Goal: Communication & Community: Answer question/provide support

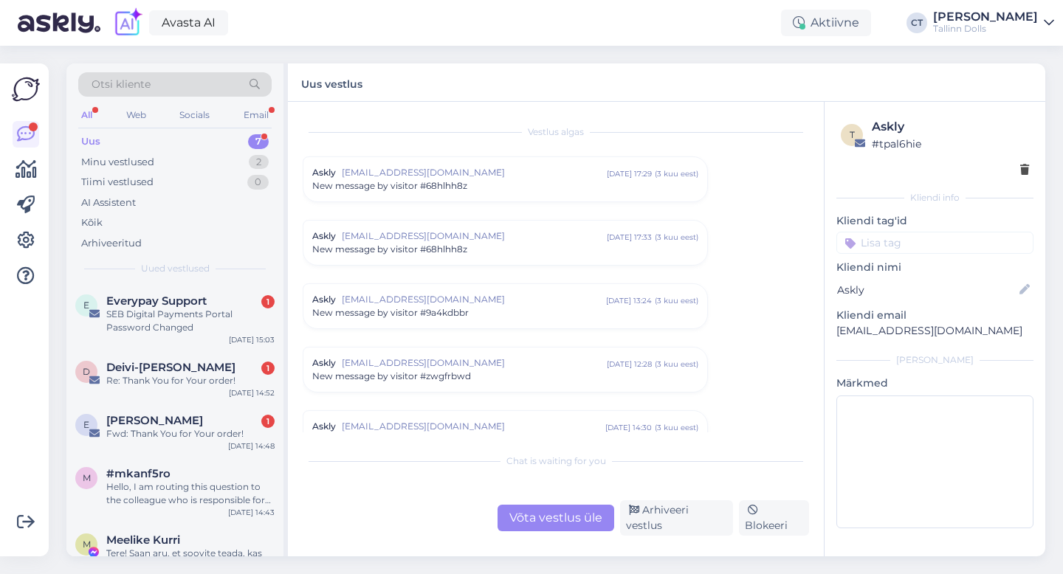
scroll to position [6132, 0]
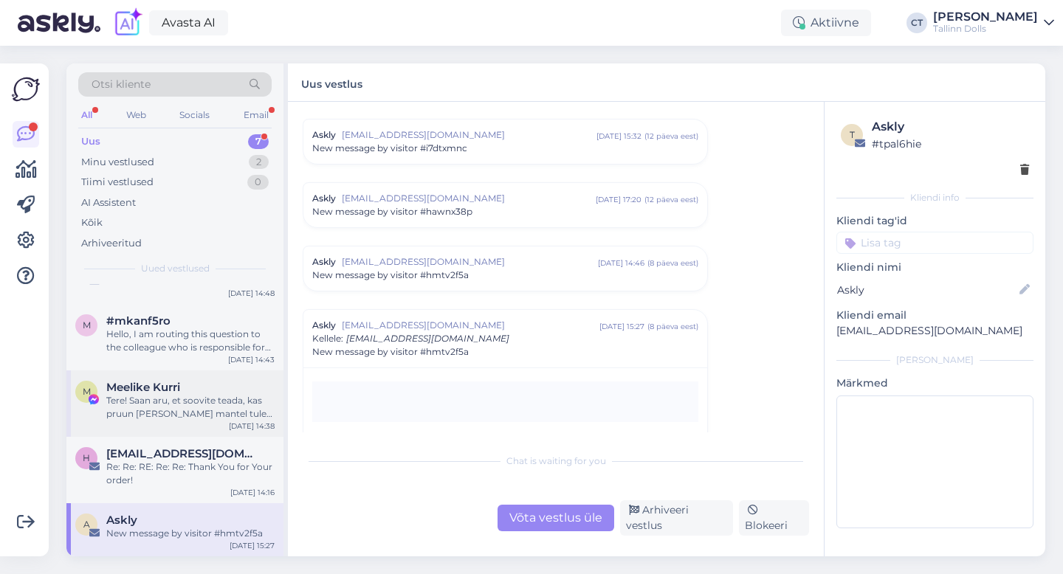
click at [224, 394] on div "Tere! Saan aru, et soovite teada, kas pruun [PERSON_NAME] mantel tuleb uuesti m…" at bounding box center [190, 407] width 168 height 27
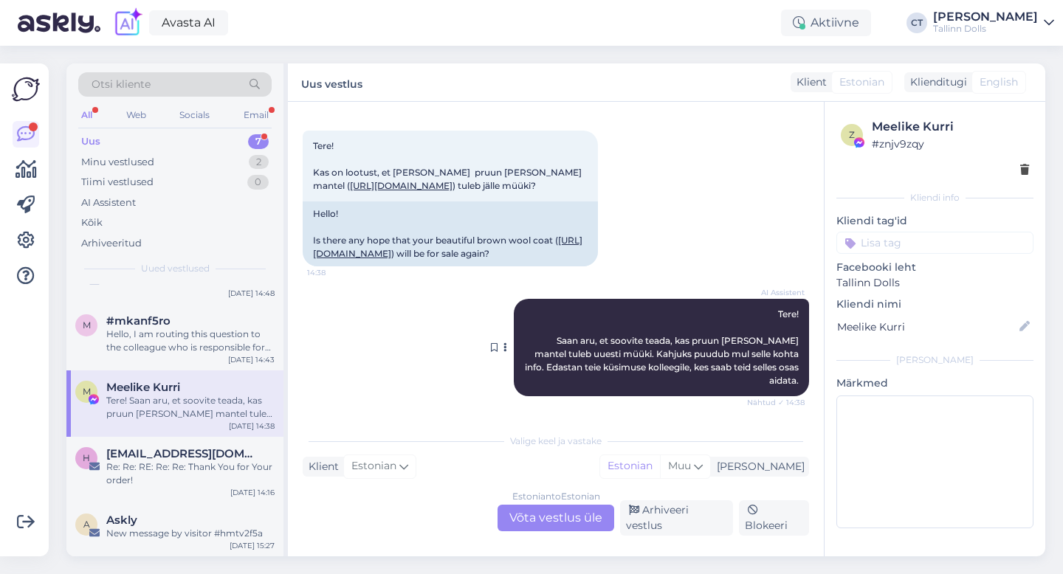
scroll to position [0, 0]
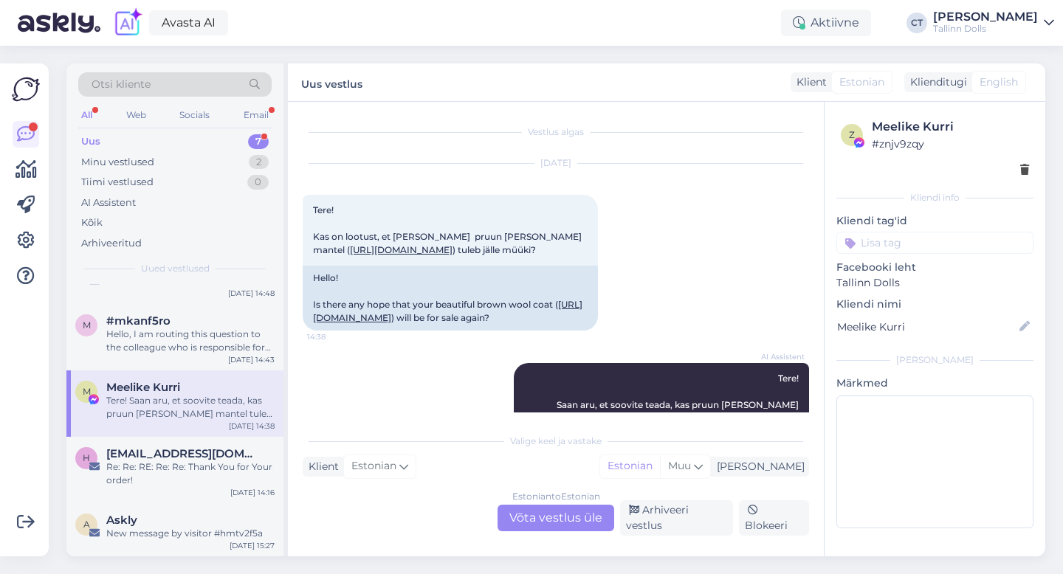
click at [554, 511] on div "Estonian to Estonian Võta vestlus üle" at bounding box center [556, 518] width 117 height 27
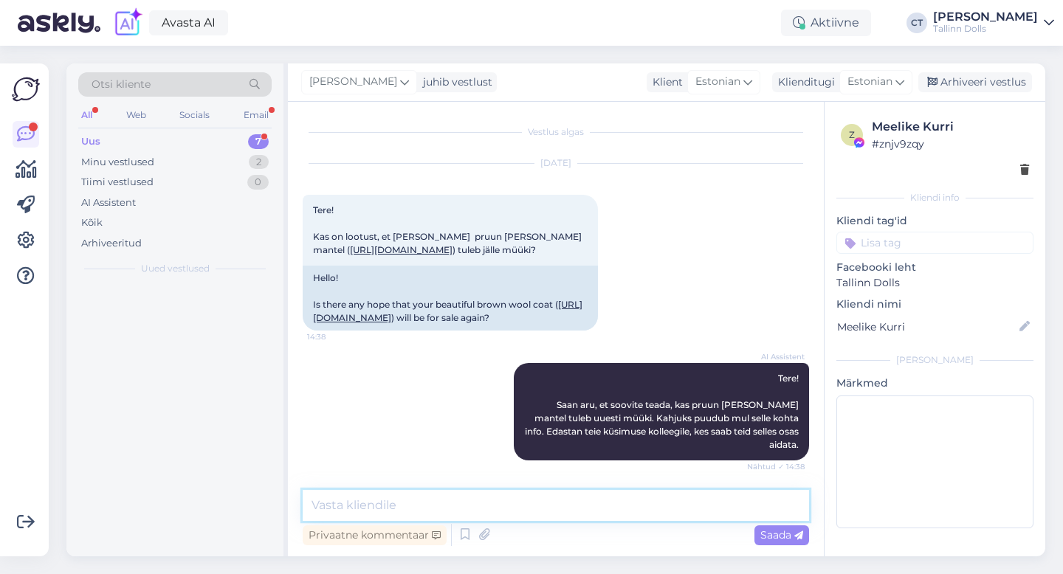
click at [554, 500] on textarea at bounding box center [556, 505] width 506 height 31
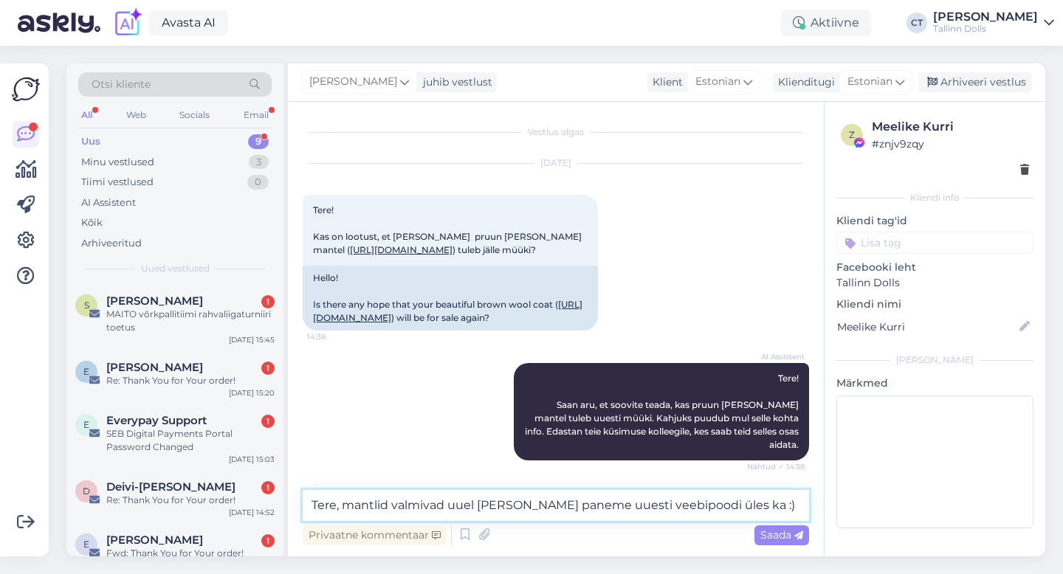
type textarea "Tere, mantlid valmivad uuel [PERSON_NAME] paneme uuesti veebipoodi üles ka :)"
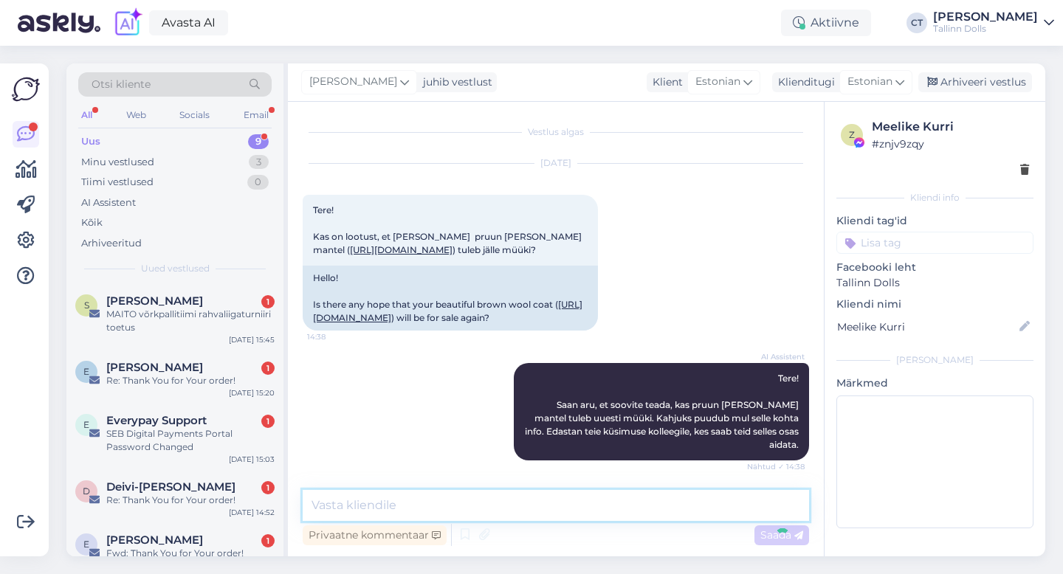
scroll to position [117, 0]
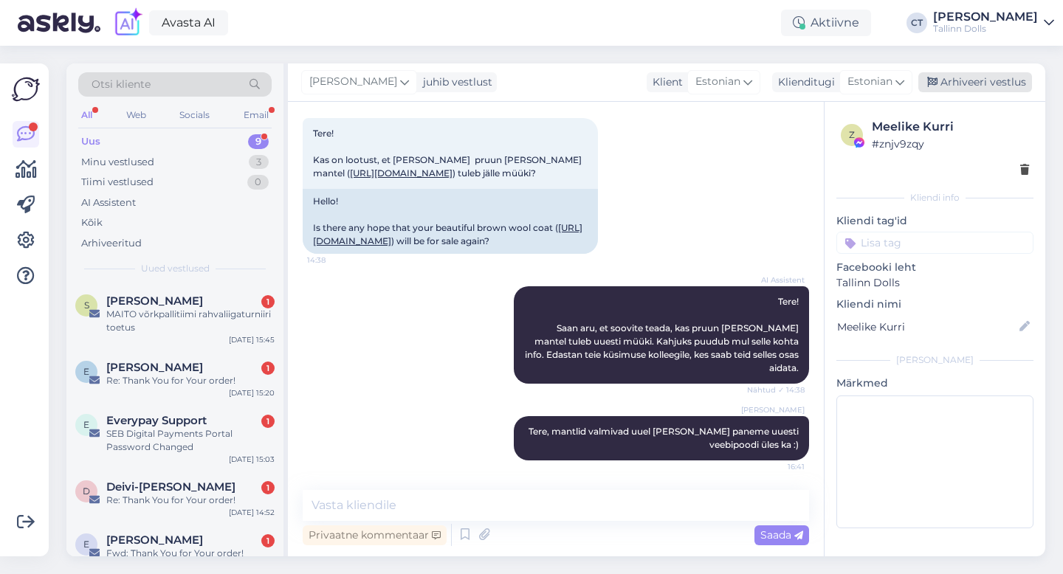
click at [987, 75] on div "Arhiveeri vestlus" at bounding box center [975, 82] width 114 height 20
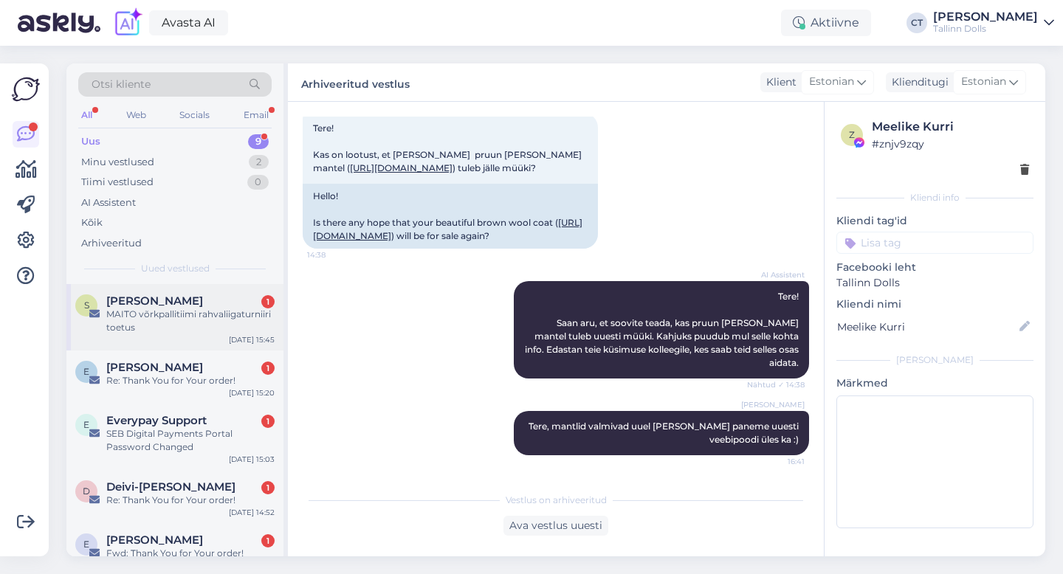
click at [181, 324] on div "MAITO võrkpallitiimi rahvaliigaturniiri toetus" at bounding box center [190, 321] width 168 height 27
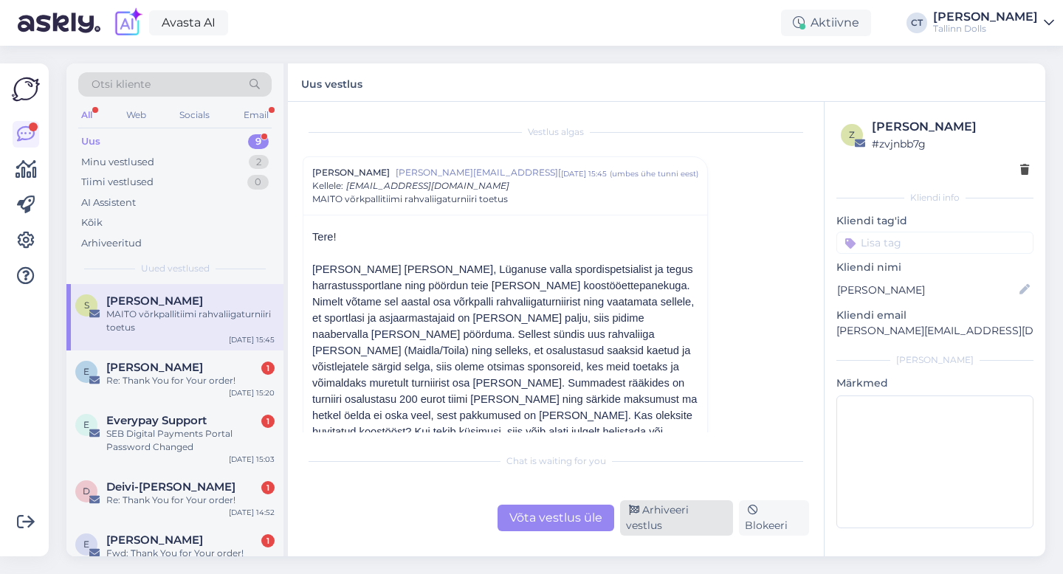
click at [698, 524] on div "Arhiveeri vestlus" at bounding box center [676, 517] width 113 height 35
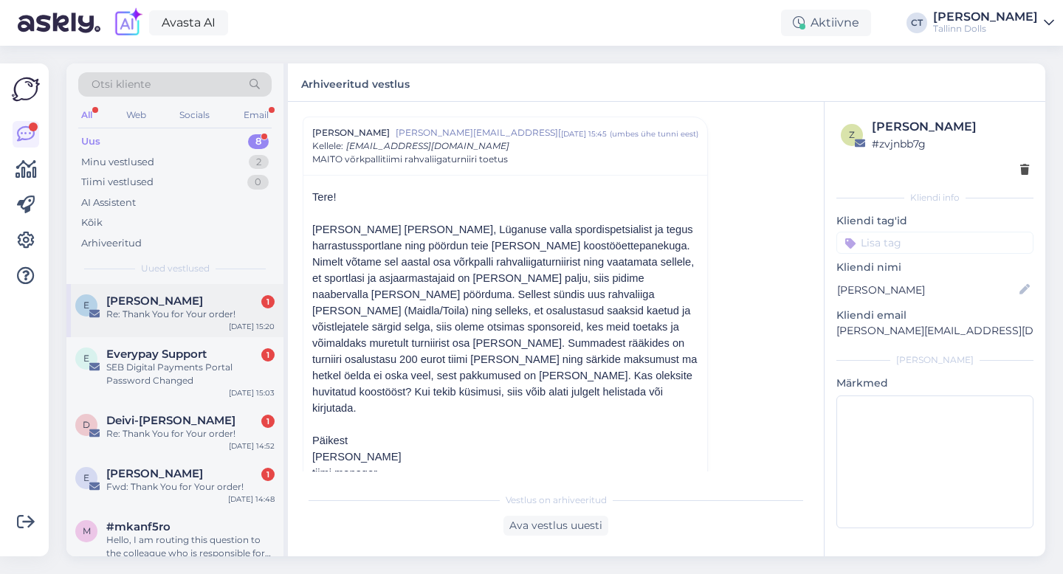
click at [182, 328] on div "E [PERSON_NAME] S 1 Re: Thank You for Your order! [DATE] 15:20" at bounding box center [174, 310] width 217 height 53
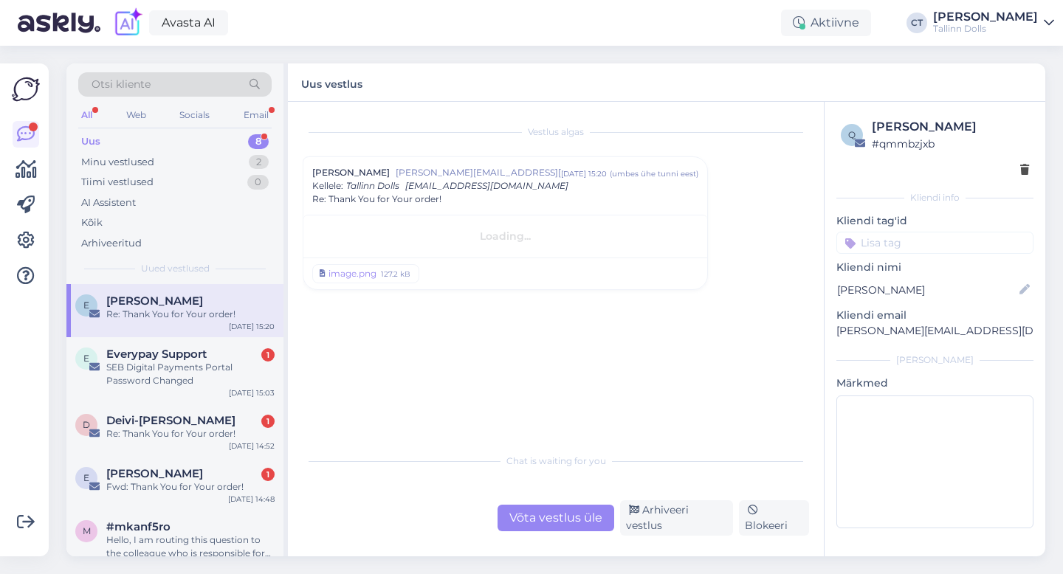
scroll to position [0, 0]
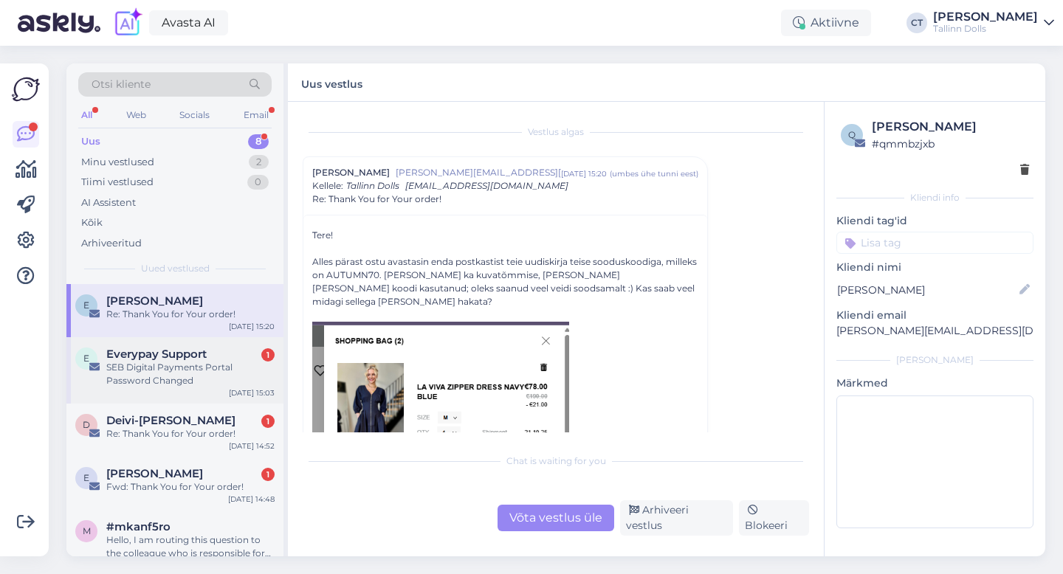
click at [213, 371] on div "SEB Digital Payments Portal Password Changed" at bounding box center [190, 374] width 168 height 27
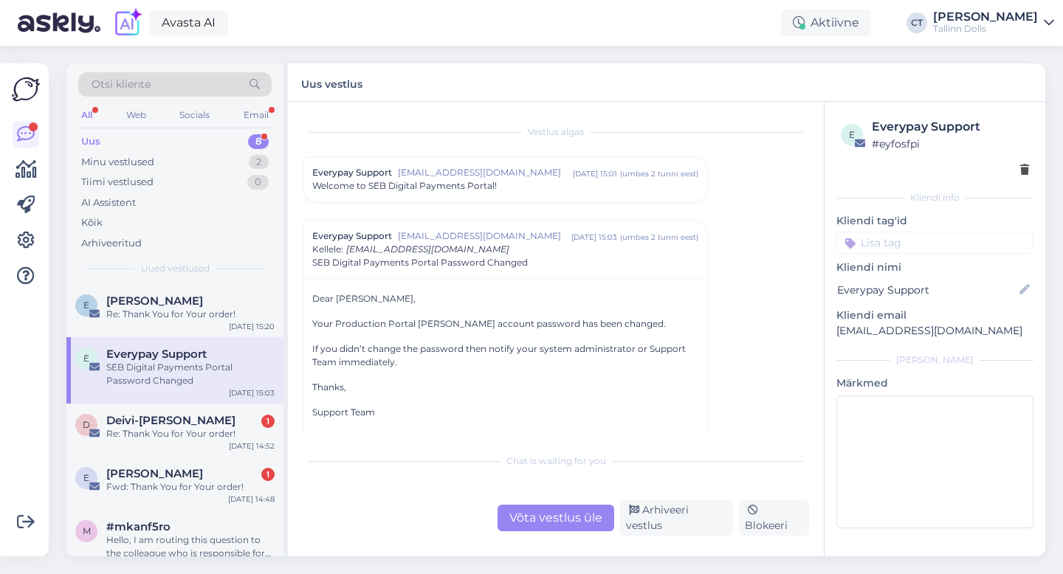
scroll to position [8, 0]
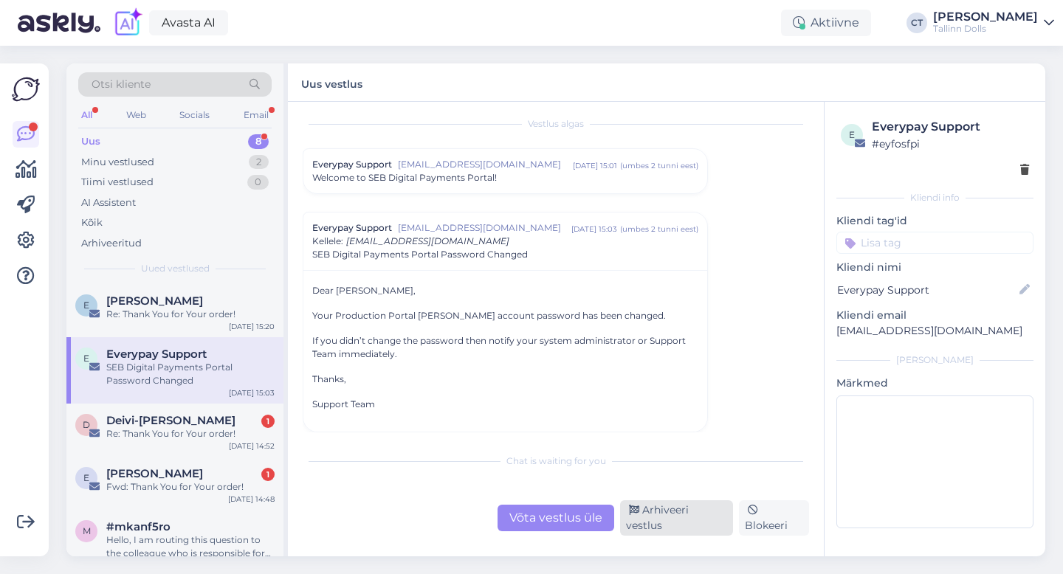
click at [689, 518] on div "Arhiveeri vestlus" at bounding box center [676, 517] width 113 height 35
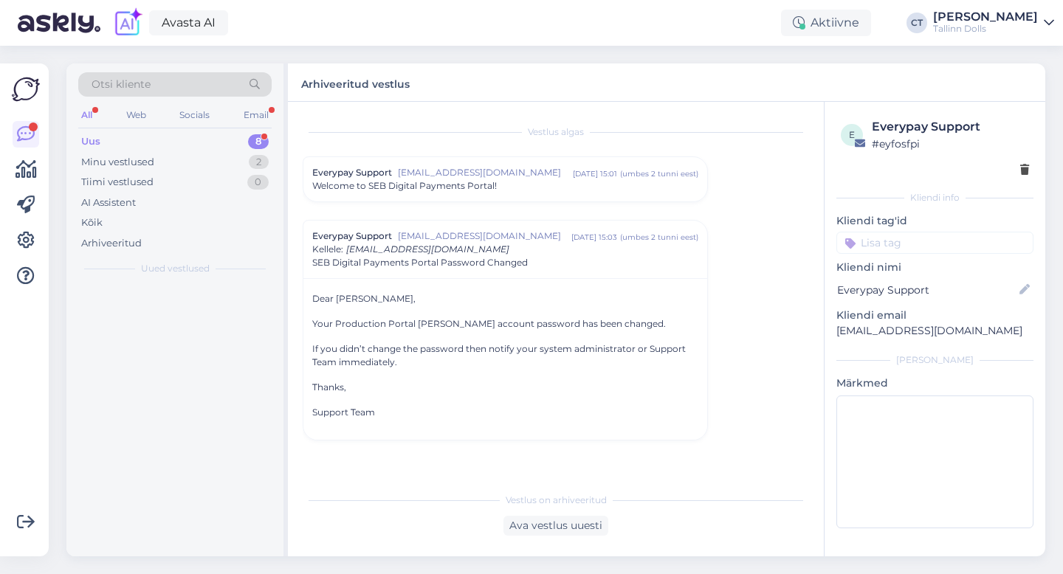
scroll to position [0, 0]
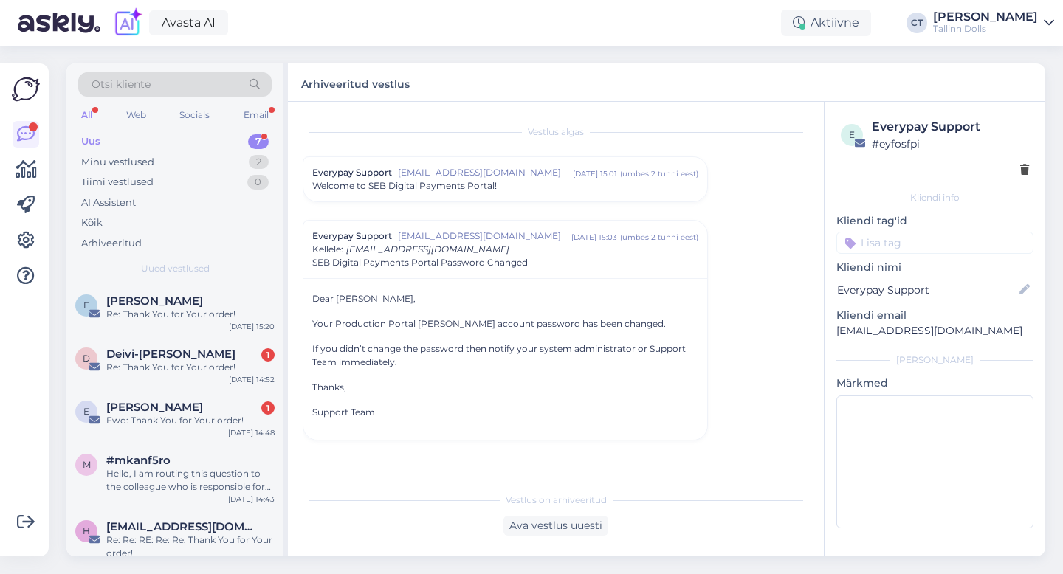
click at [180, 140] on div "Uus 7" at bounding box center [174, 141] width 193 height 21
click at [183, 290] on div "E [PERSON_NAME] S Re: Thank You for Your order! [DATE] 15:20" at bounding box center [174, 310] width 217 height 53
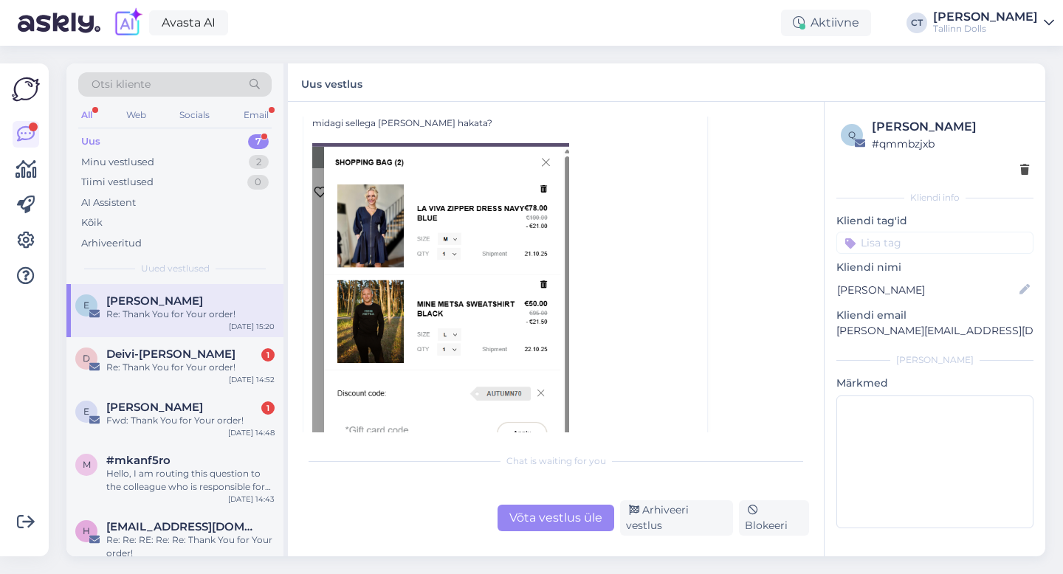
scroll to position [179, 0]
click at [561, 519] on div "Võta vestlus üle" at bounding box center [556, 518] width 117 height 27
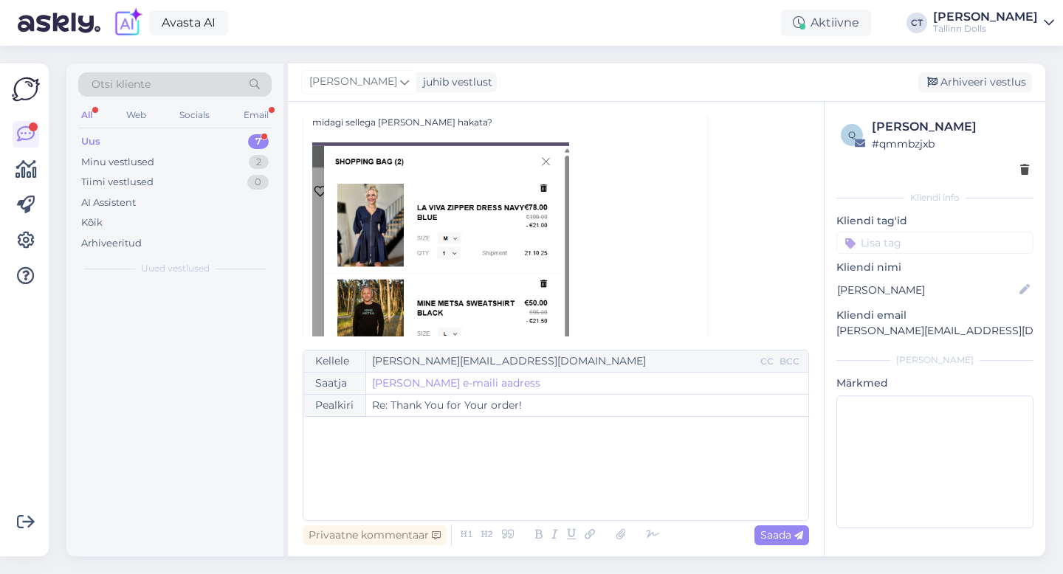
scroll to position [40, 0]
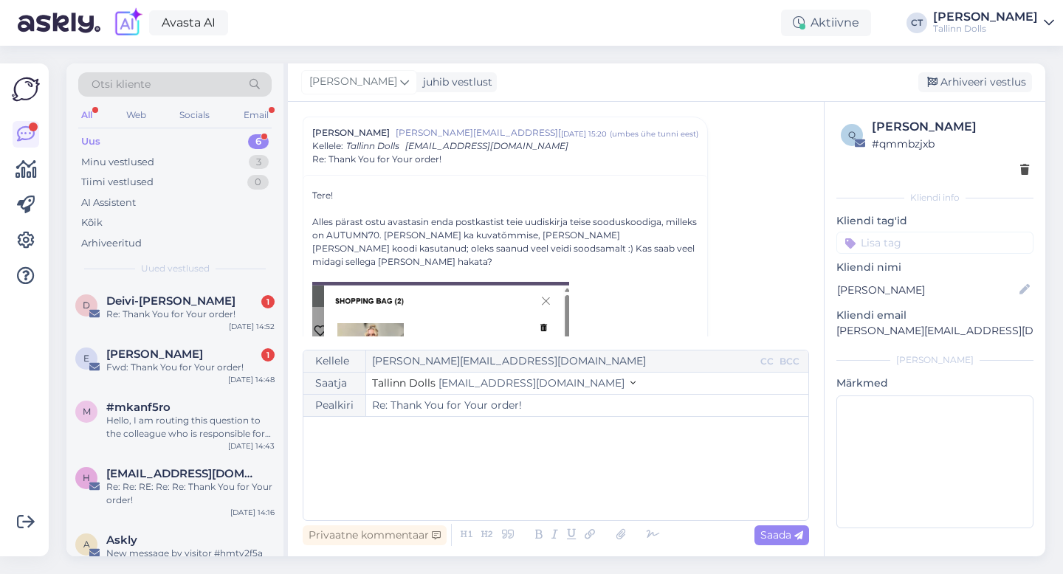
click at [563, 482] on div "﻿" at bounding box center [556, 468] width 490 height 89
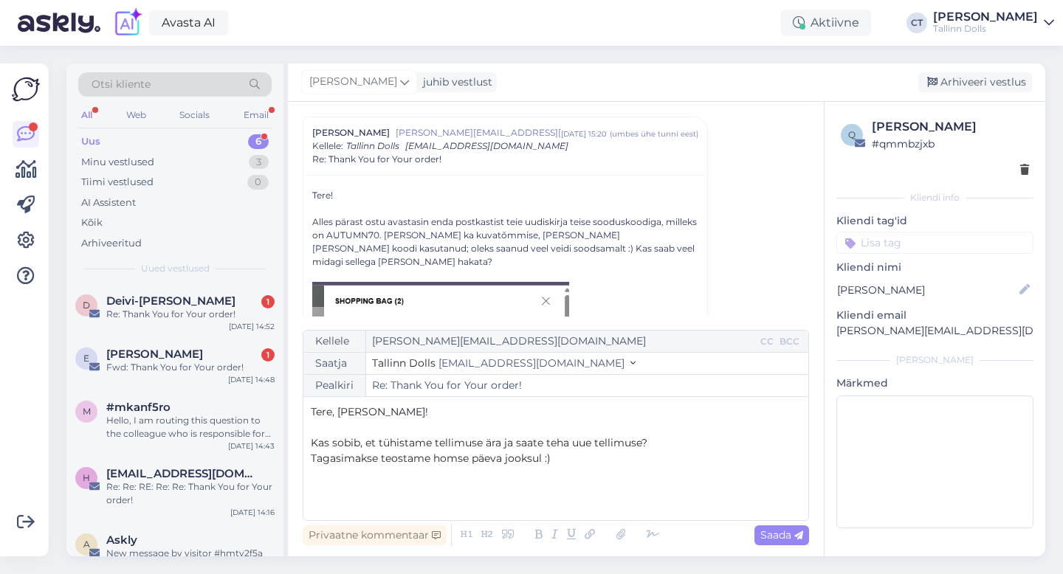
click at [426, 460] on span "Tagasimakse teostame homse päeva jooksul :)" at bounding box center [431, 458] width 240 height 13
click at [408, 507] on p "﻿" at bounding box center [556, 506] width 490 height 16
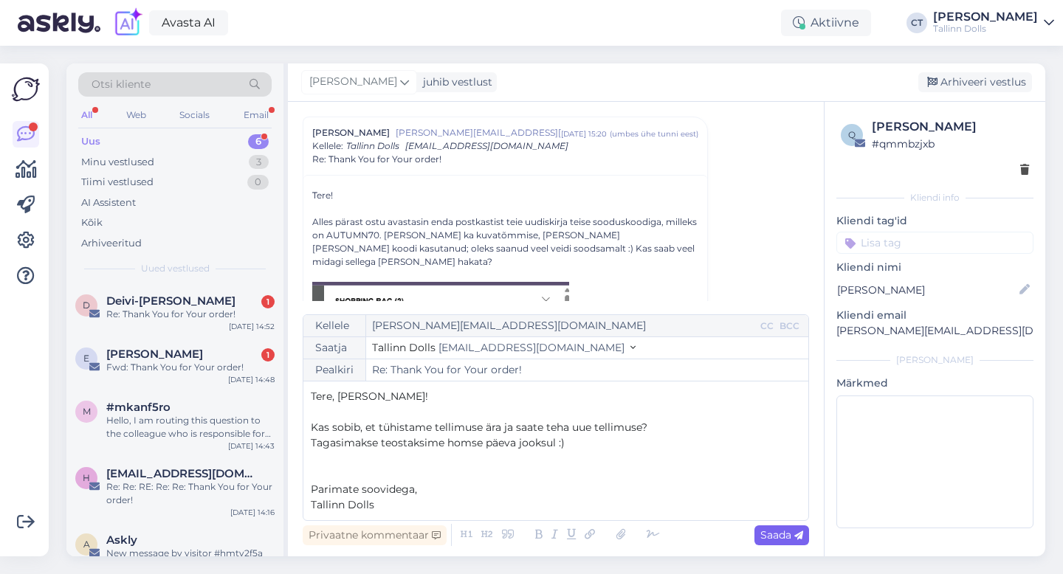
click at [763, 533] on span "Saada" at bounding box center [781, 535] width 43 height 13
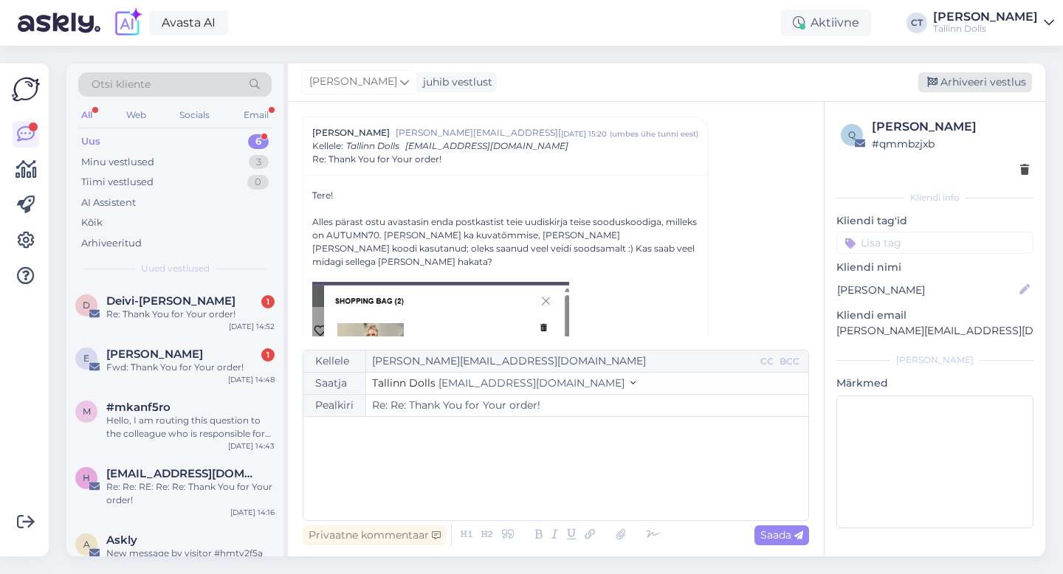
type input "Re: Thank You for Your order!"
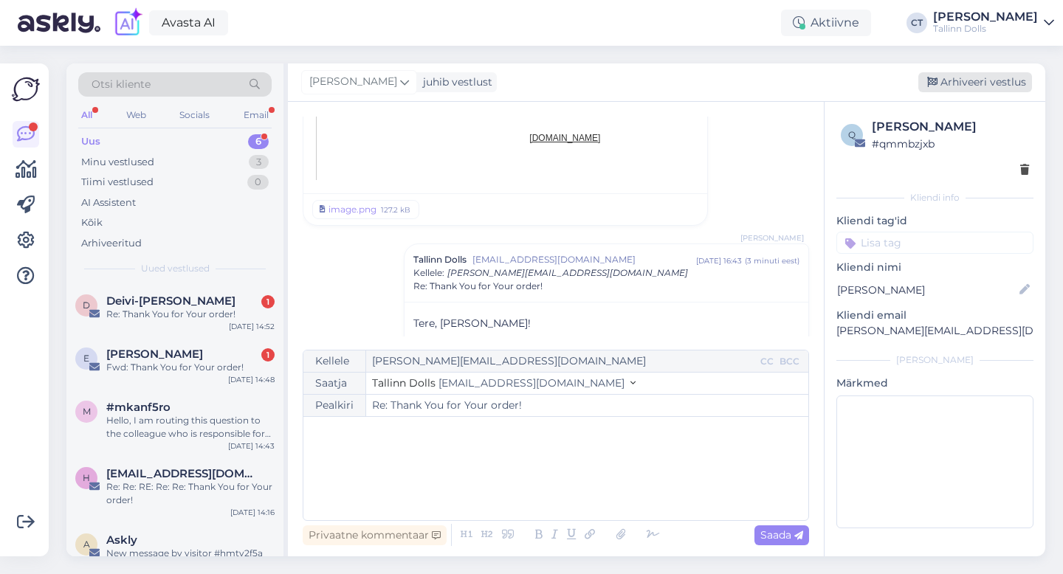
click at [975, 78] on div "Arhiveeri vestlus" at bounding box center [975, 82] width 114 height 20
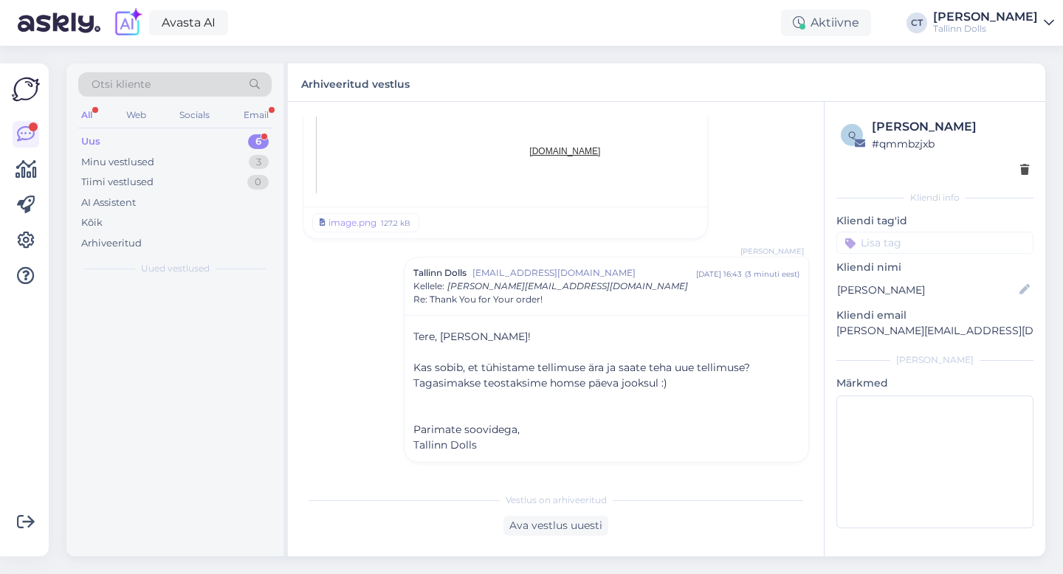
scroll to position [1372, 0]
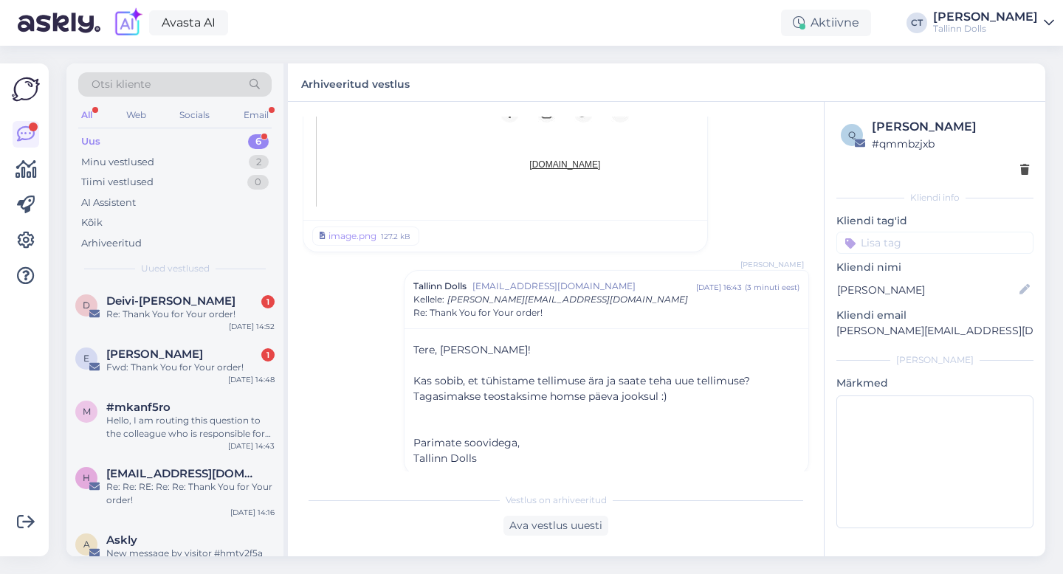
click at [210, 309] on div "Re: Thank You for Your order!" at bounding box center [190, 314] width 168 height 13
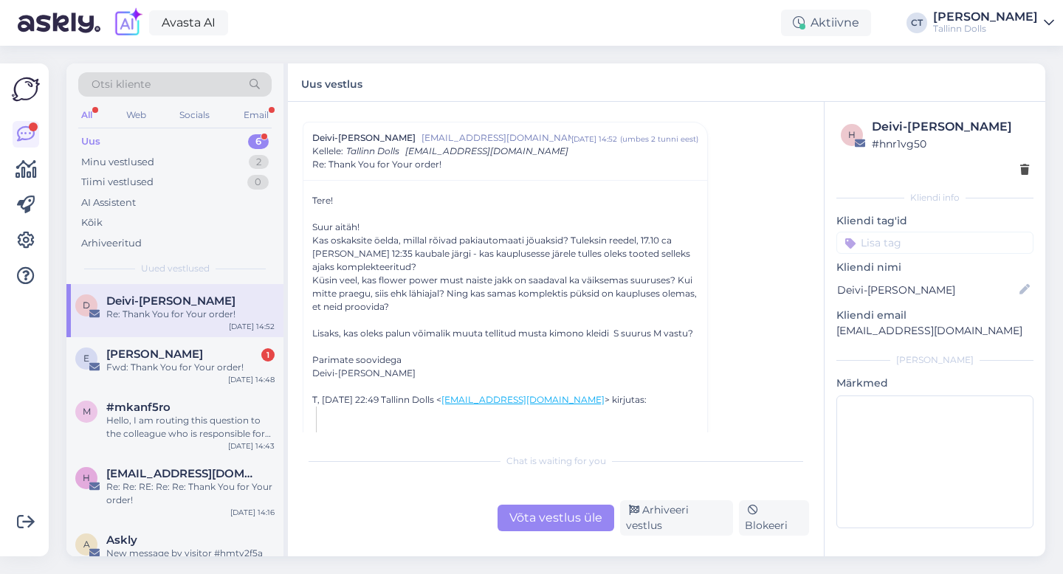
scroll to position [58, 0]
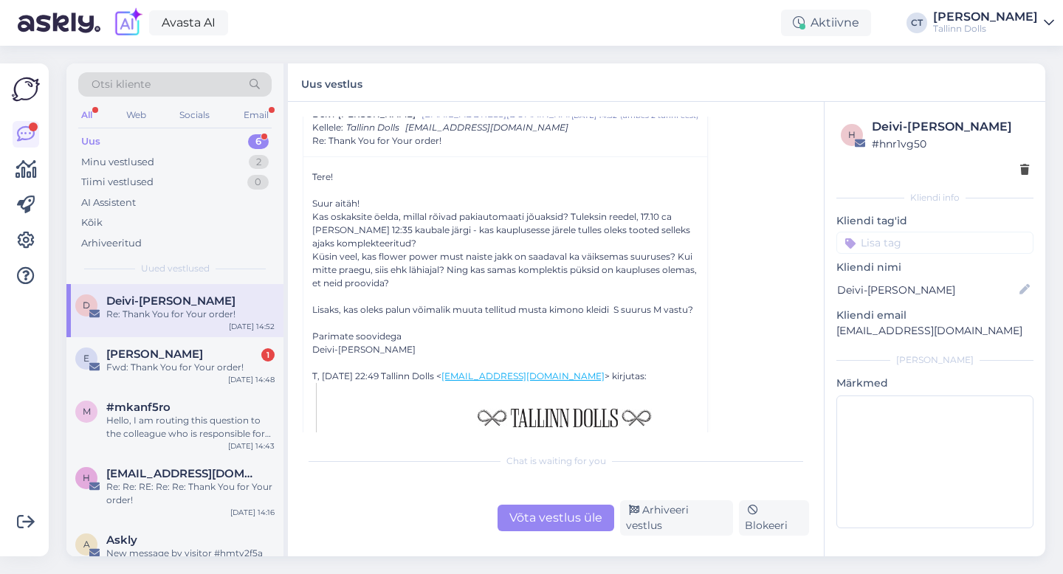
click at [533, 529] on div "Võta vestlus üle" at bounding box center [556, 518] width 117 height 27
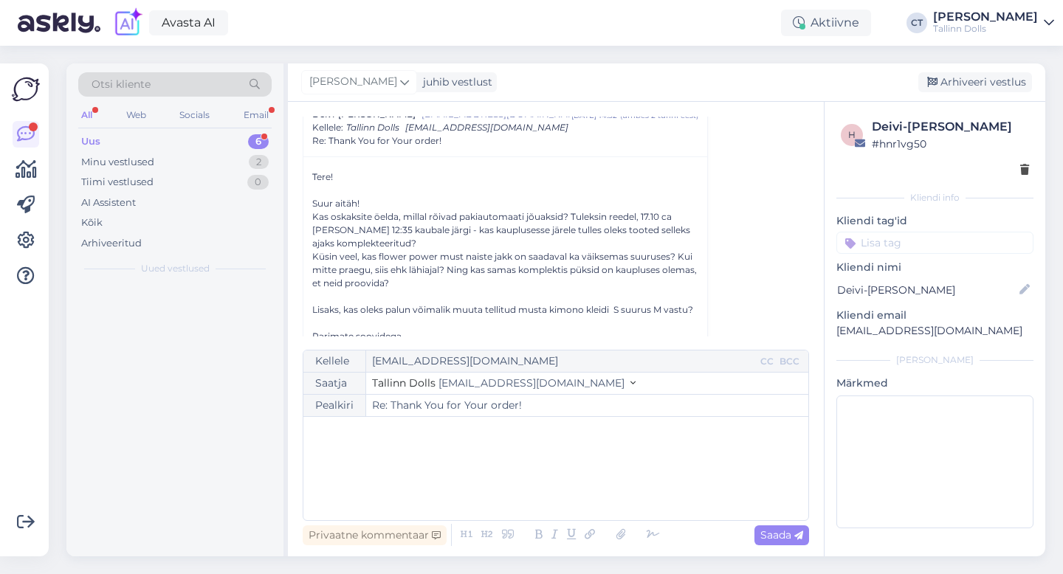
scroll to position [40, 0]
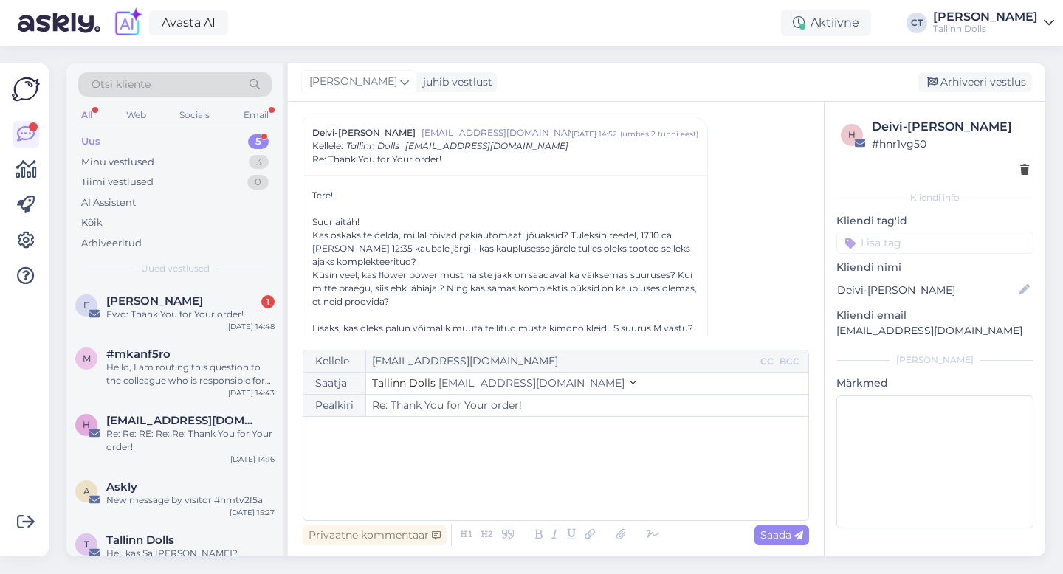
click at [534, 486] on div "﻿" at bounding box center [556, 468] width 490 height 89
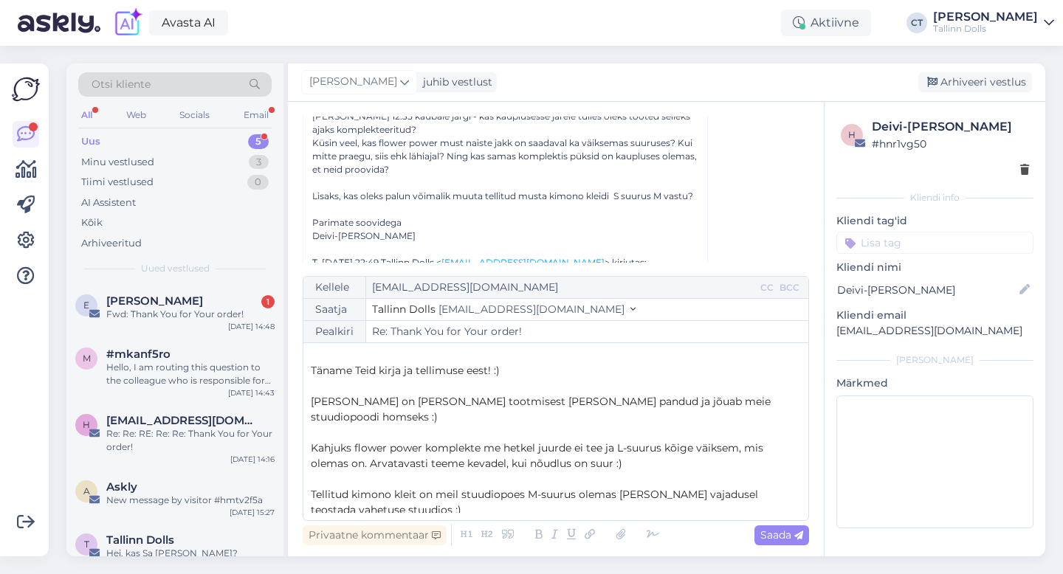
scroll to position [30, 0]
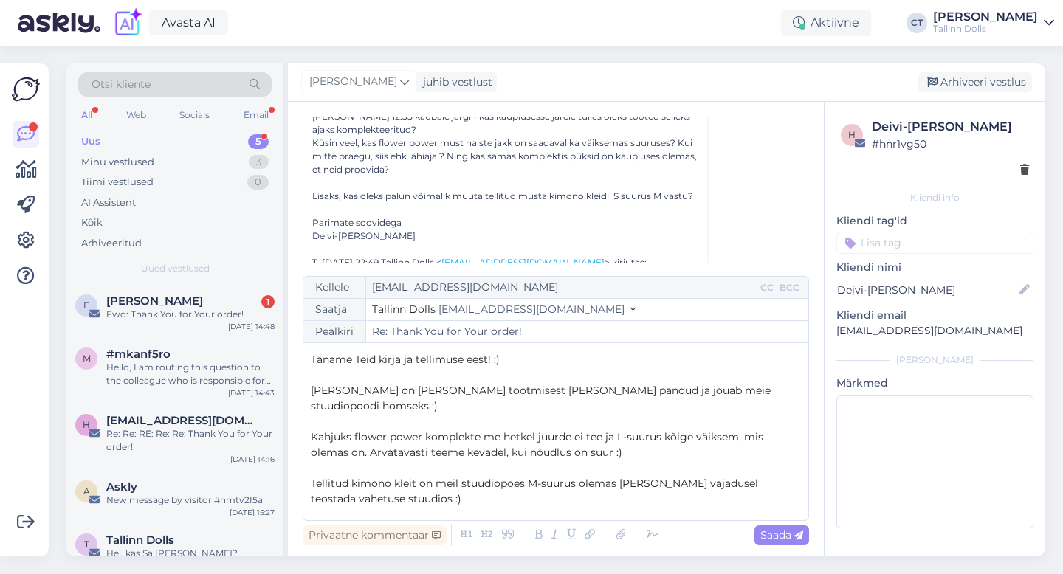
click at [794, 384] on p "[PERSON_NAME] on [PERSON_NAME] tootmisest [PERSON_NAME] pandud ja jõuab meie st…" at bounding box center [556, 398] width 490 height 31
click at [728, 388] on span "[PERSON_NAME] on [PERSON_NAME] tootmisest [PERSON_NAME] pandud ja jõuab meie st…" at bounding box center [542, 398] width 463 height 29
click at [524, 406] on p "Teie tellimus on [PERSON_NAME] tootmisest [PERSON_NAME] pandud ja jõuab meie st…" at bounding box center [556, 398] width 490 height 31
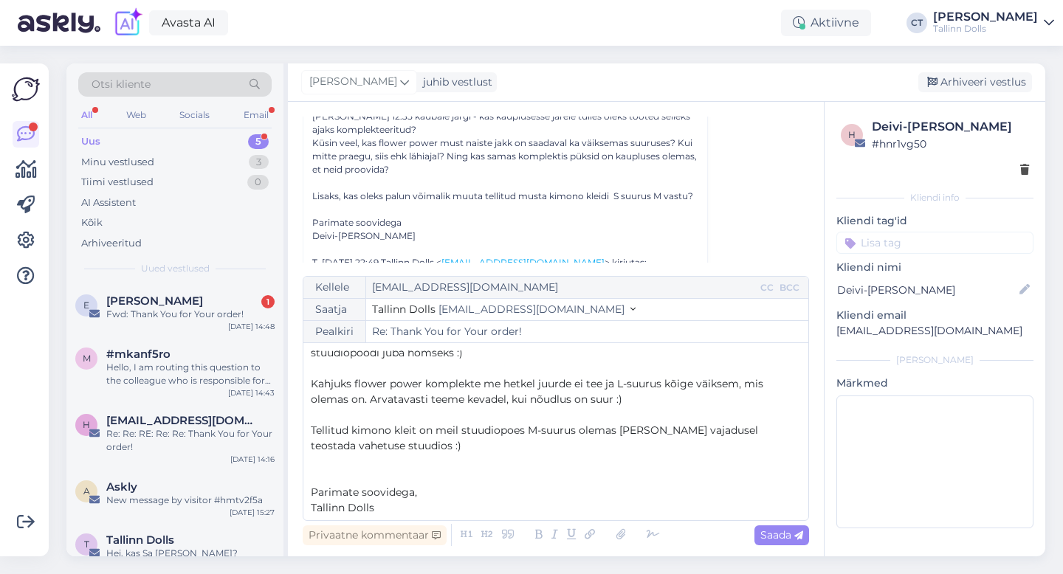
scroll to position [86, 0]
click at [526, 395] on span "Kahjuks flower power komplekte me hetkel juurde ei tee ja L-suurus kõige väikse…" at bounding box center [538, 388] width 455 height 29
click at [663, 405] on p "﻿" at bounding box center [556, 413] width 490 height 16
click at [540, 396] on span "Kahjuks flower power komplekte me hetkel juurde ei tee ja L-suurus kõige väikse…" at bounding box center [538, 388] width 455 height 29
click at [552, 397] on span "Kahjuks flower power komplekte me hetkel juurde ei tee ja L-suurus kõige väikse…" at bounding box center [538, 388] width 455 height 29
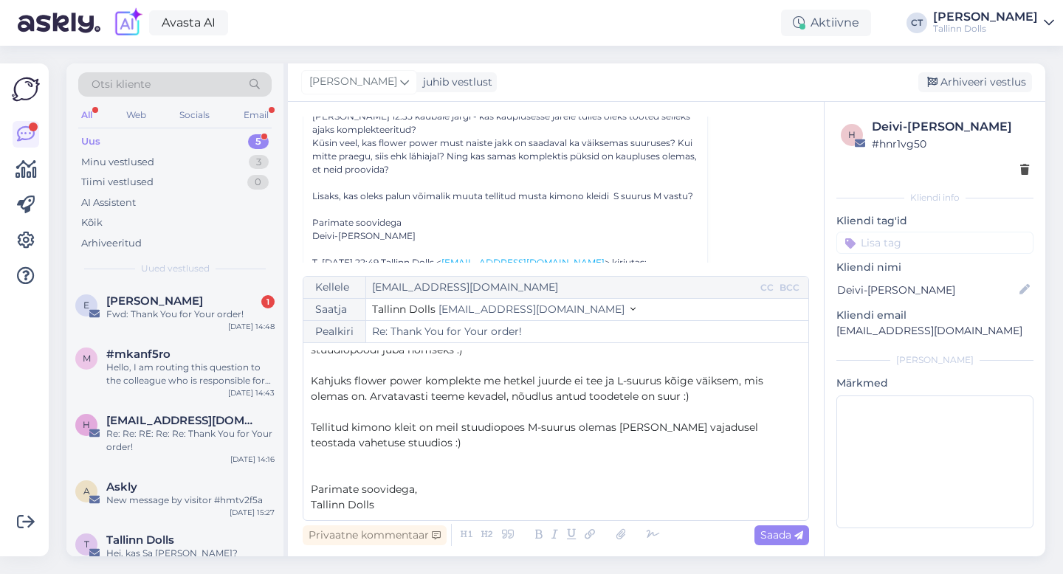
click at [658, 396] on span "Kahjuks flower power komplekte me hetkel juurde ei tee ja L-suurus kõige väikse…" at bounding box center [538, 388] width 455 height 29
click at [777, 530] on span "Saada" at bounding box center [781, 535] width 43 height 13
type input "Re: Thank You for Your order!"
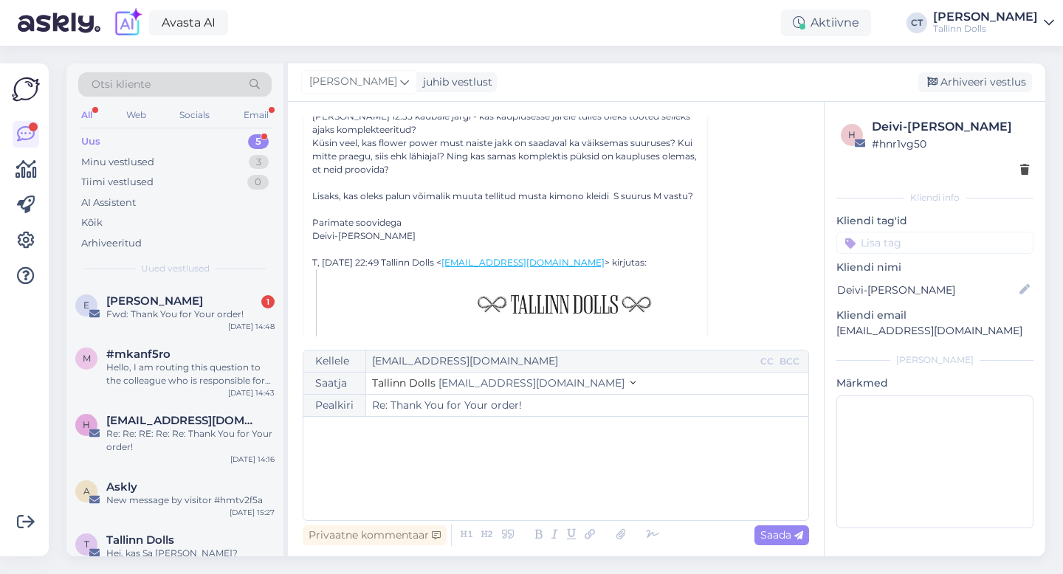
scroll to position [0, 0]
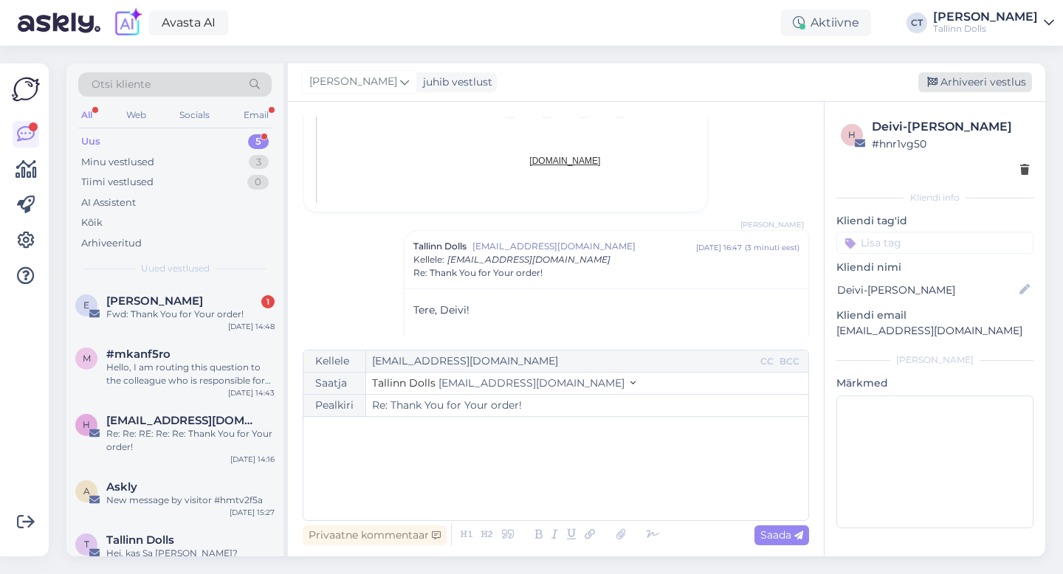
click at [953, 80] on div "Arhiveeri vestlus" at bounding box center [975, 82] width 114 height 20
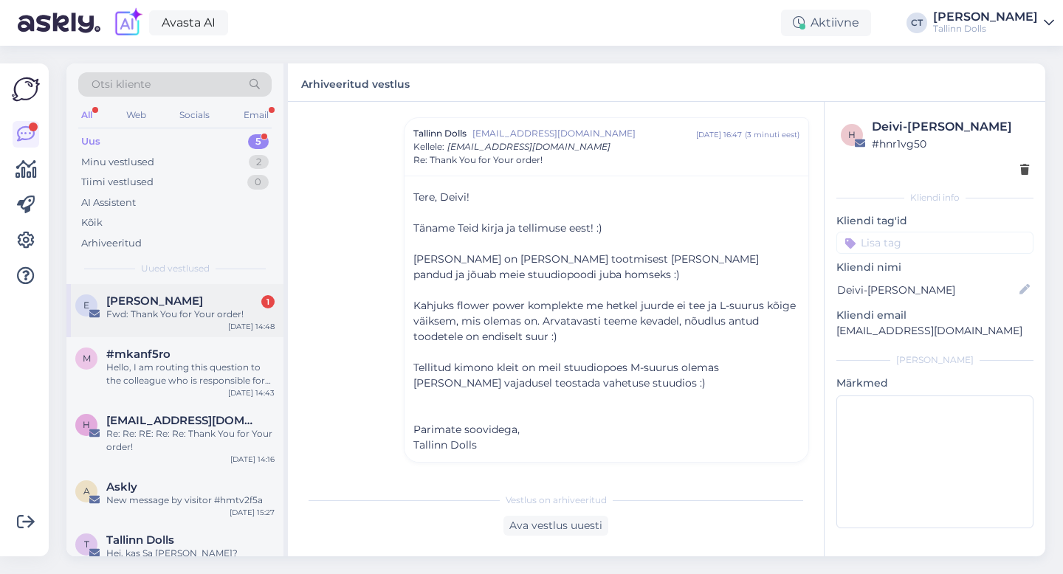
click at [175, 310] on div "Fwd: Thank You for Your order!" at bounding box center [190, 314] width 168 height 13
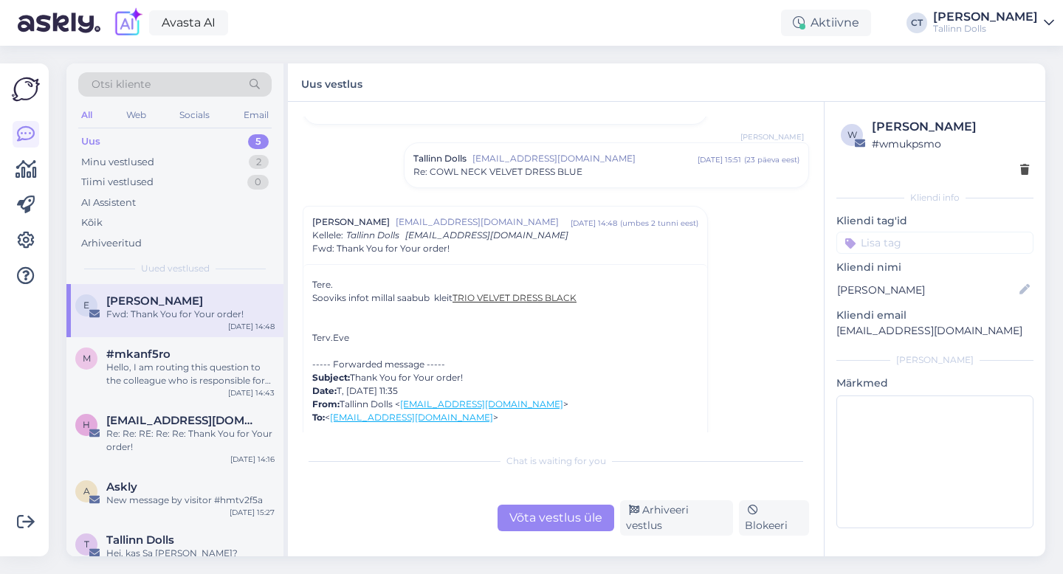
scroll to position [1762, 0]
click at [531, 520] on div "Võta vestlus üle" at bounding box center [556, 518] width 117 height 27
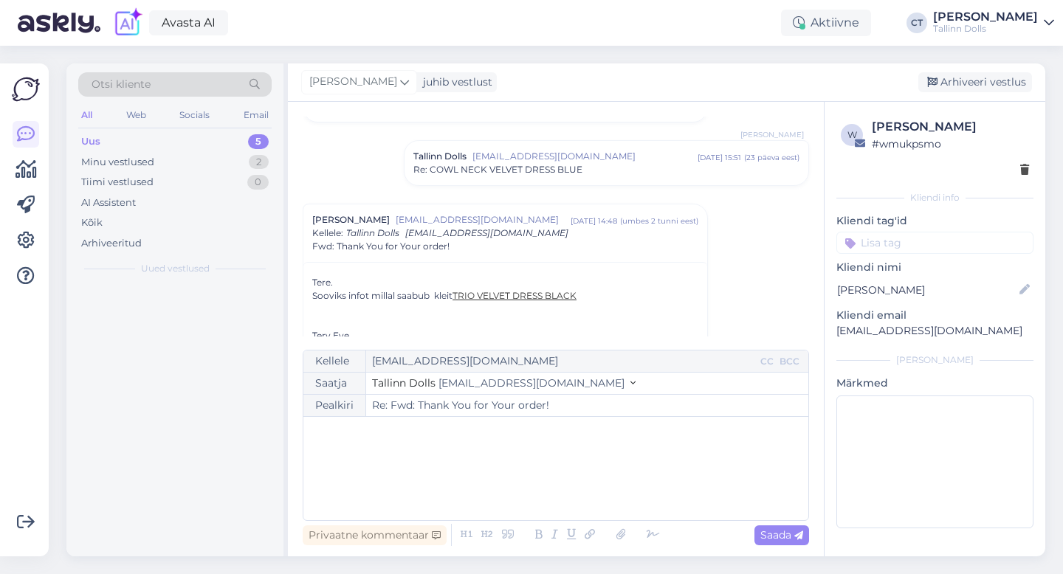
scroll to position [1849, 0]
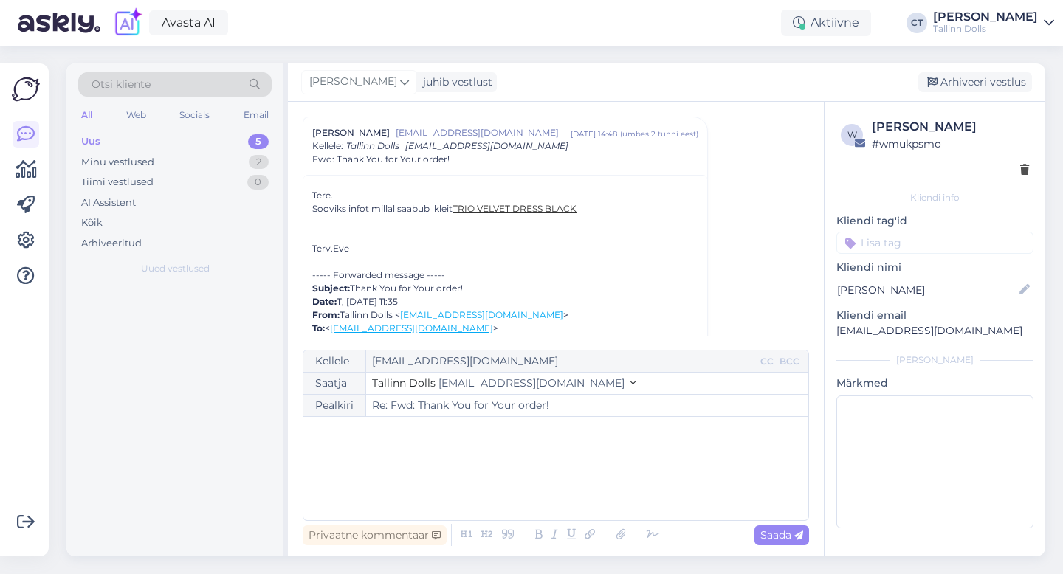
click at [531, 472] on div "﻿" at bounding box center [556, 468] width 490 height 89
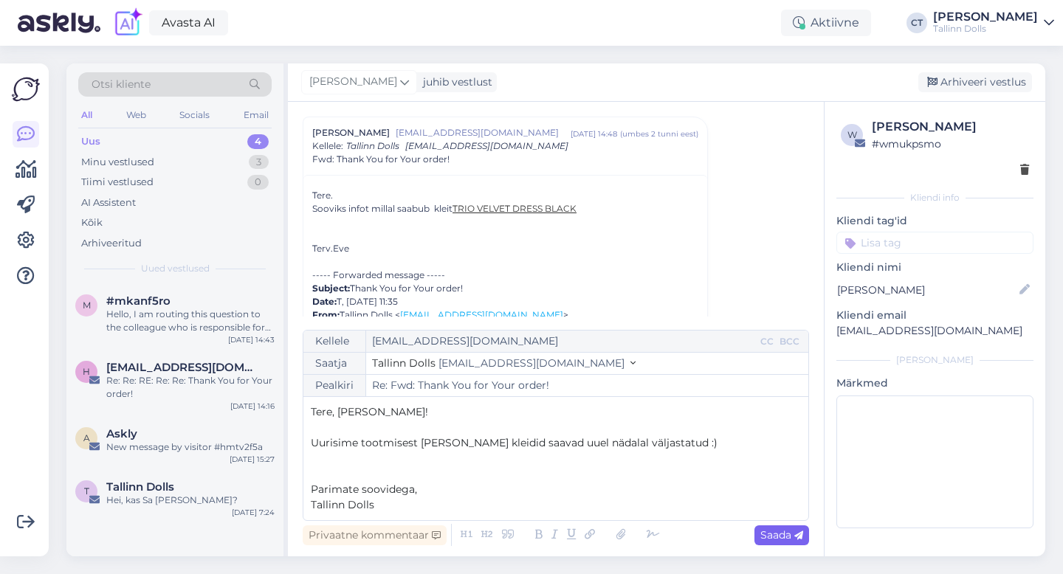
click at [777, 538] on span "Saada" at bounding box center [781, 535] width 43 height 13
type input "Re: Re: Fwd: Thank You for Your order!"
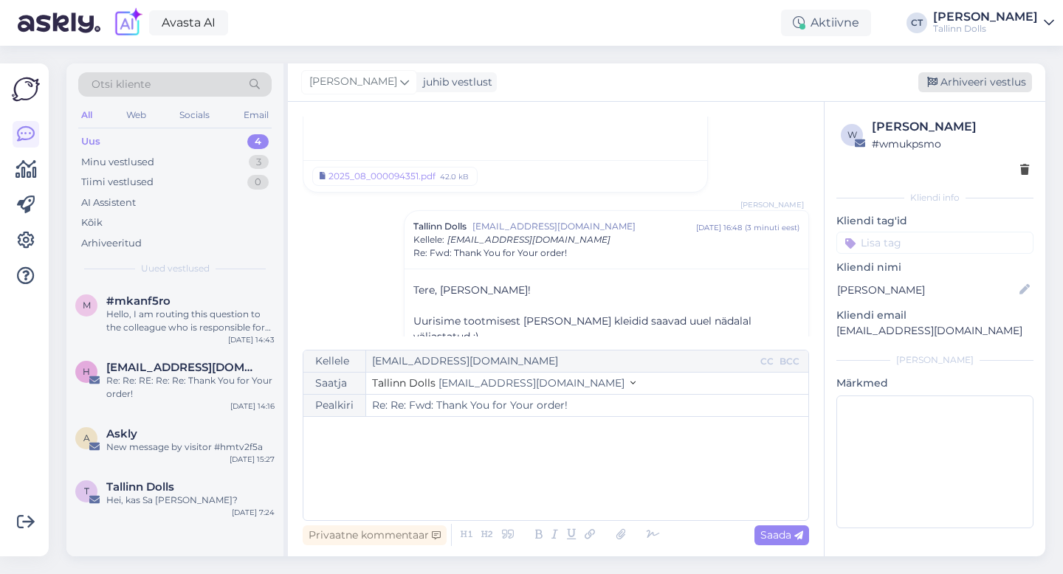
click at [997, 82] on div "Arhiveeri vestlus" at bounding box center [975, 82] width 114 height 20
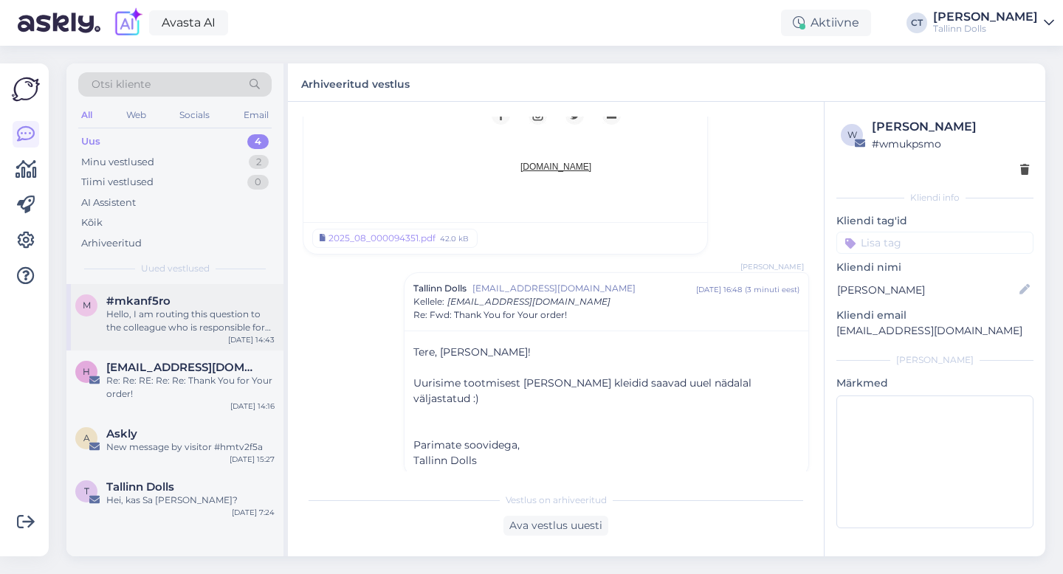
click at [202, 306] on div "#mkanf5ro" at bounding box center [190, 301] width 168 height 13
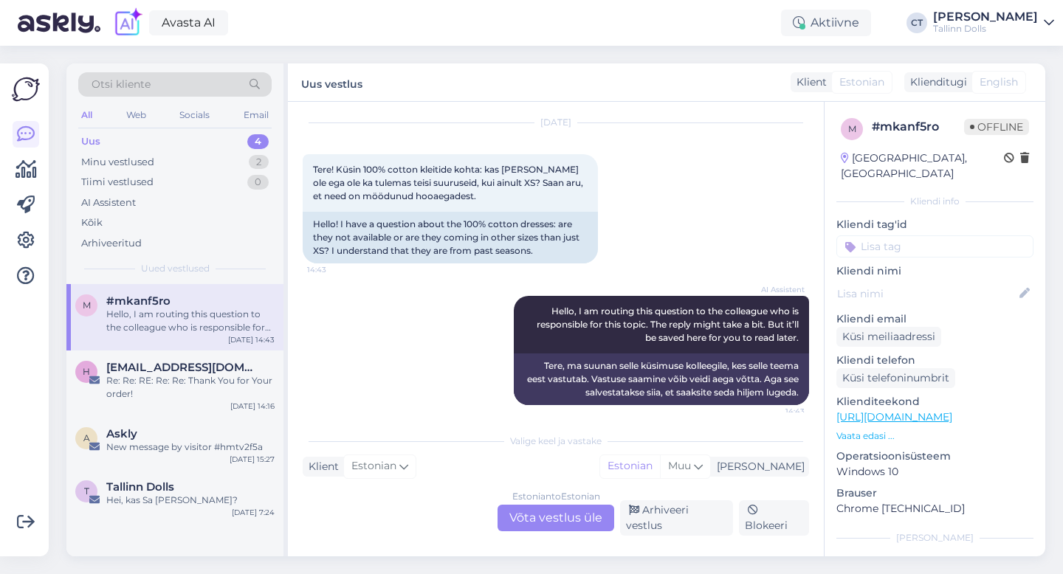
click at [536, 514] on div "Estonian to Estonian Võta vestlus üle" at bounding box center [556, 518] width 117 height 27
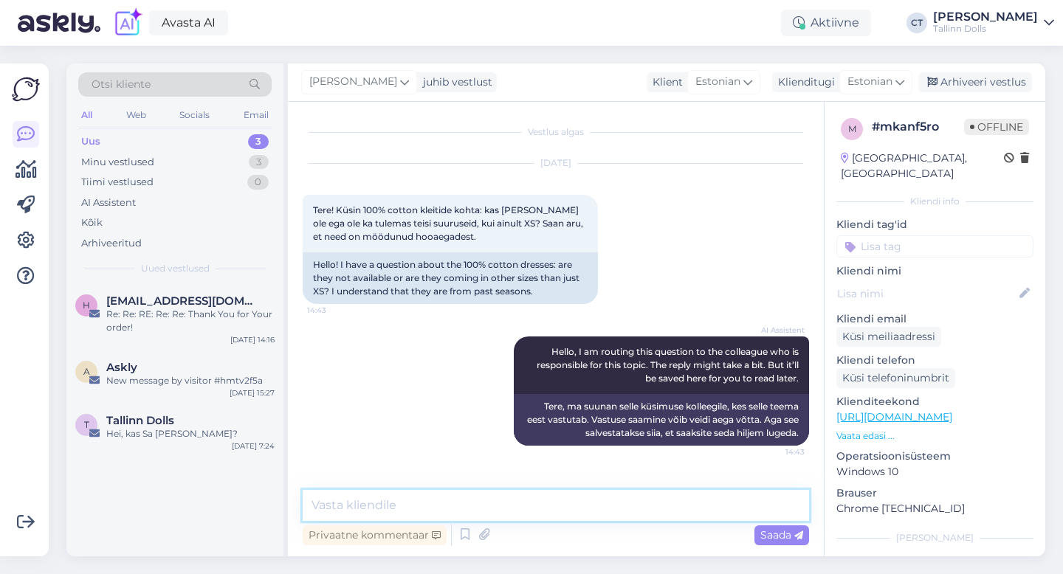
click at [537, 503] on textarea at bounding box center [556, 505] width 506 height 31
type textarea "Tere, kas saate täpsustada, millist mudelit täpselt mõtlete? :)"
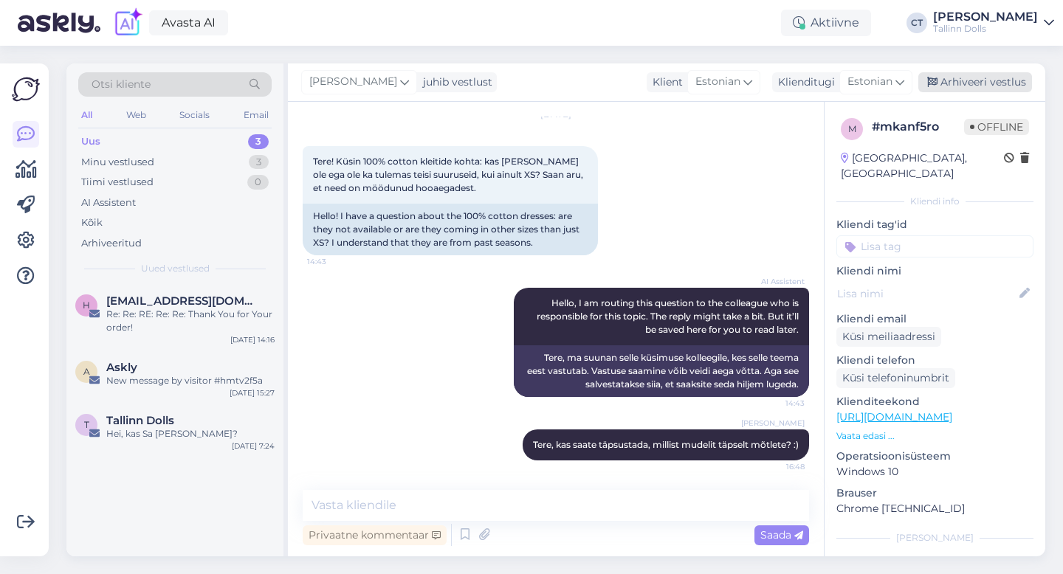
click at [965, 83] on div "Arhiveeri vestlus" at bounding box center [975, 82] width 114 height 20
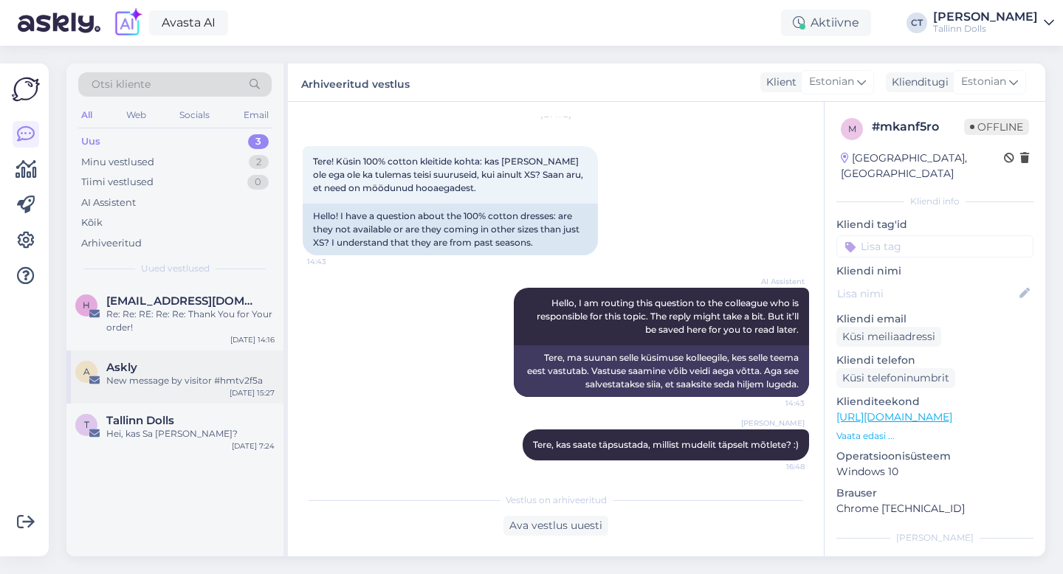
click at [169, 382] on div "New message by visitor #hmtv2f5a" at bounding box center [190, 380] width 168 height 13
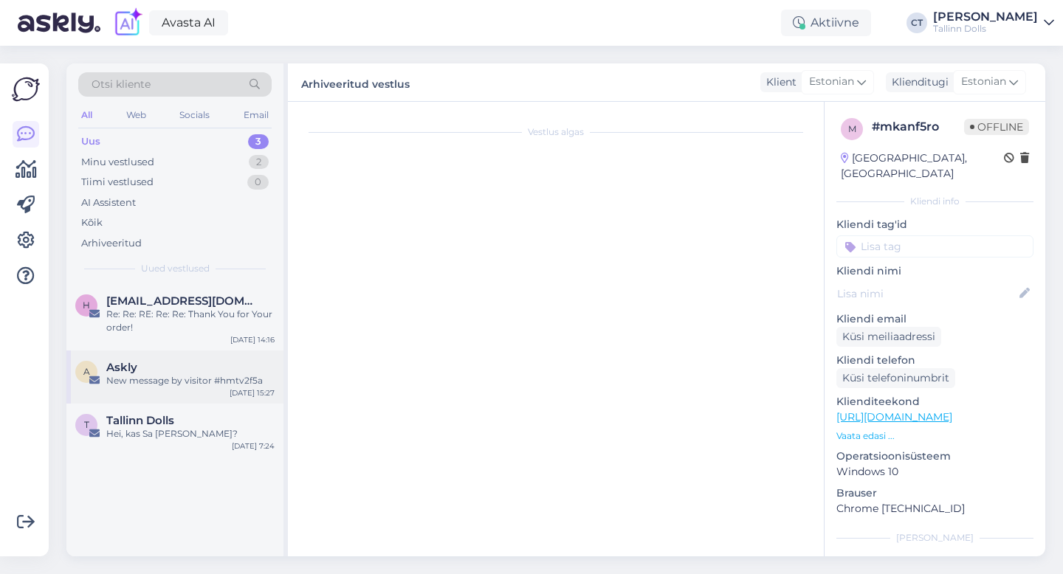
scroll to position [0, 0]
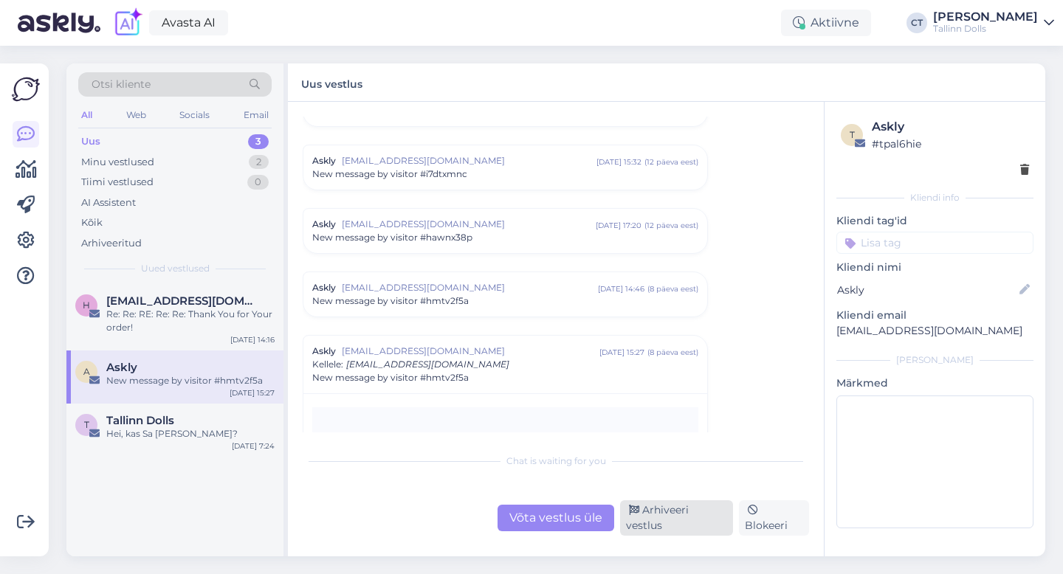
click at [657, 525] on div "Arhiveeri vestlus" at bounding box center [676, 517] width 113 height 35
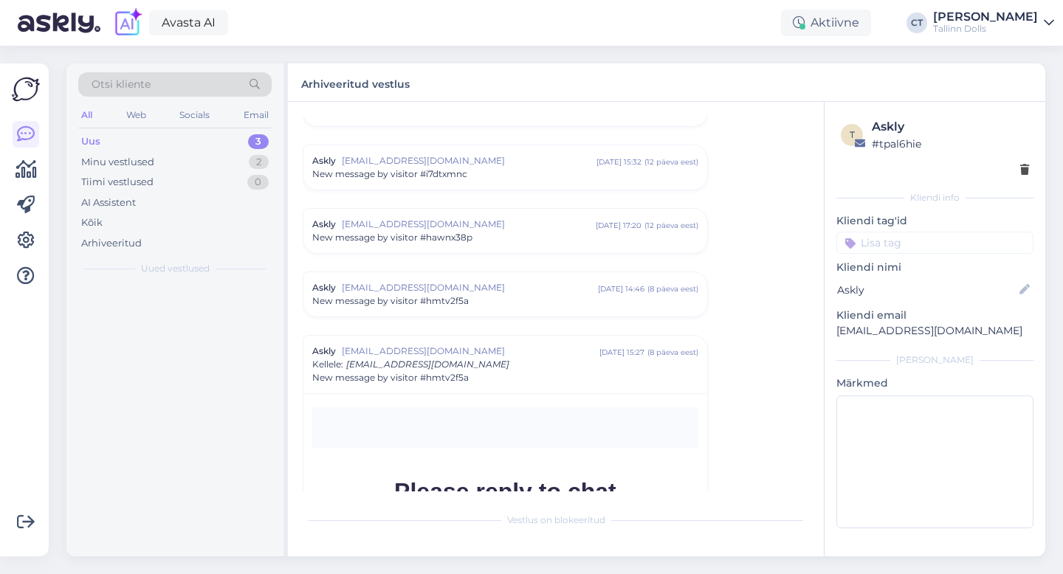
scroll to position [6325, 0]
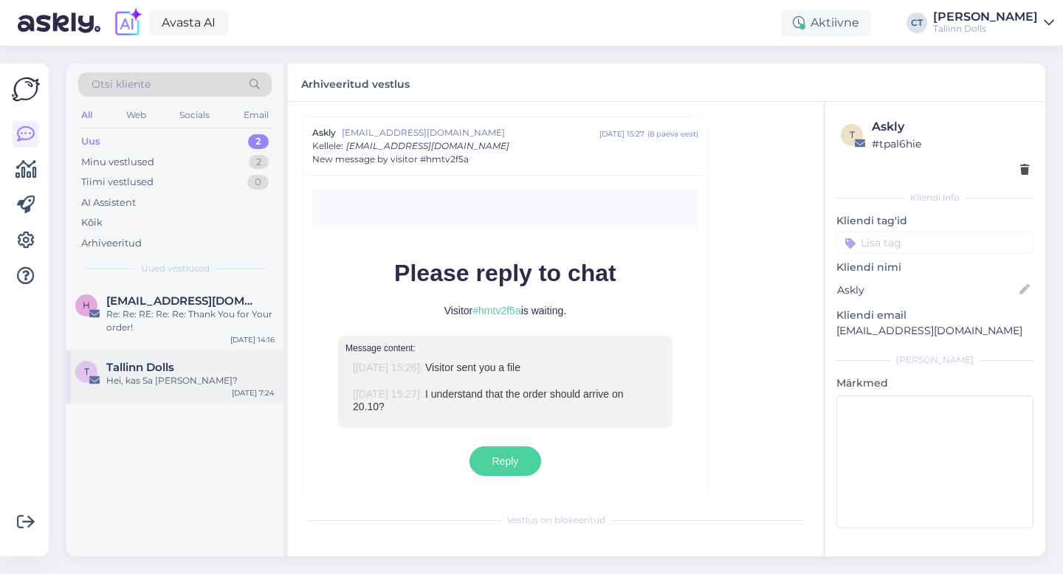
click at [174, 382] on div "Hei, kas Sa [PERSON_NAME]?" at bounding box center [190, 380] width 168 height 13
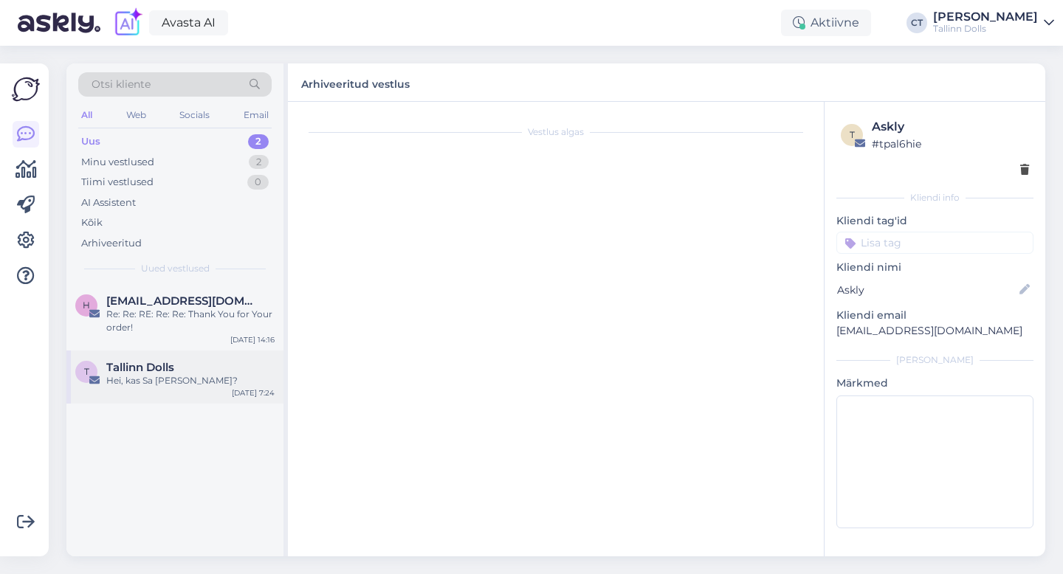
scroll to position [0, 0]
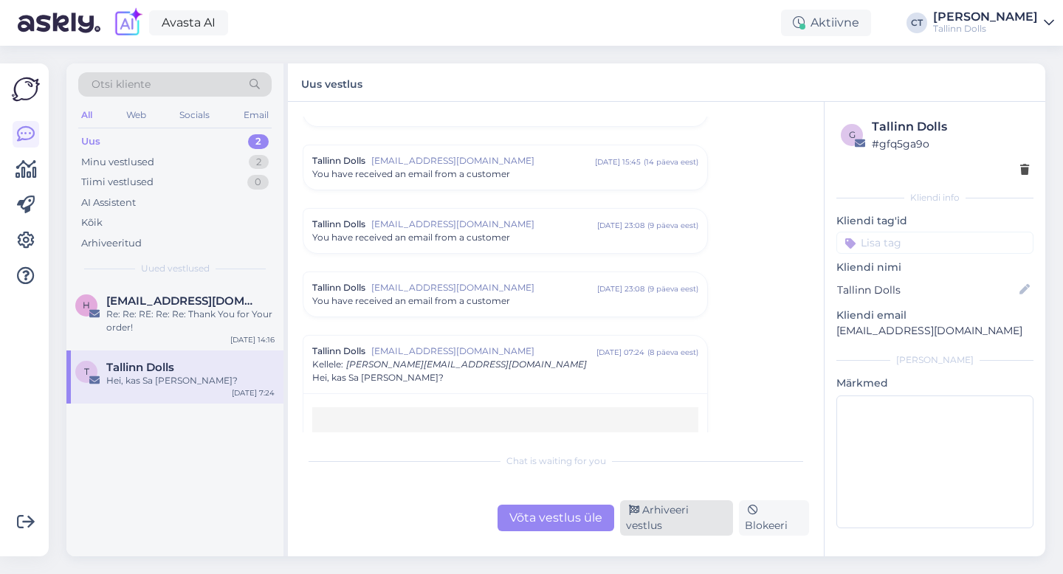
click at [689, 515] on div "Arhiveeri vestlus" at bounding box center [676, 517] width 113 height 35
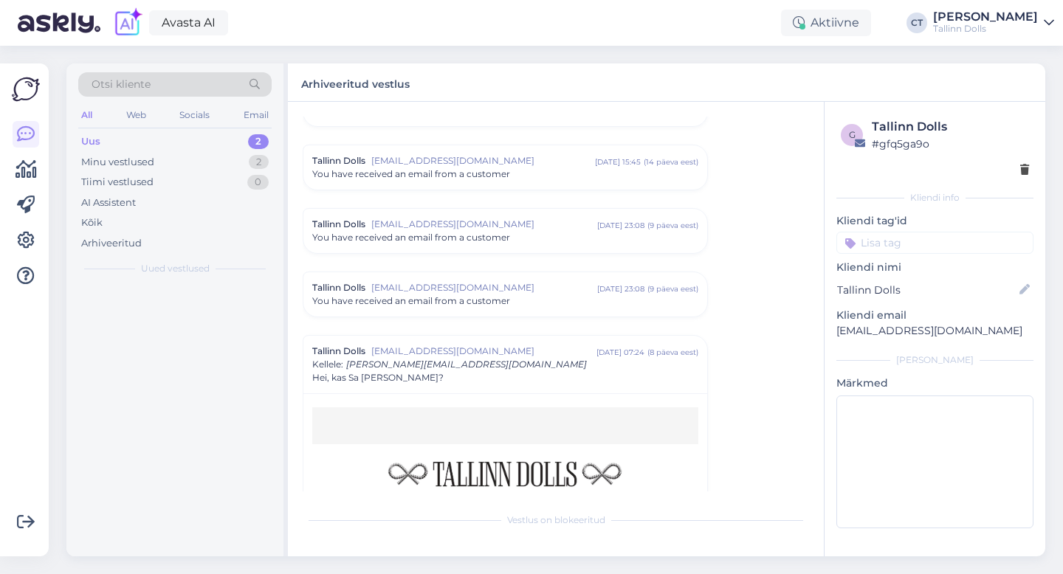
scroll to position [6325, 0]
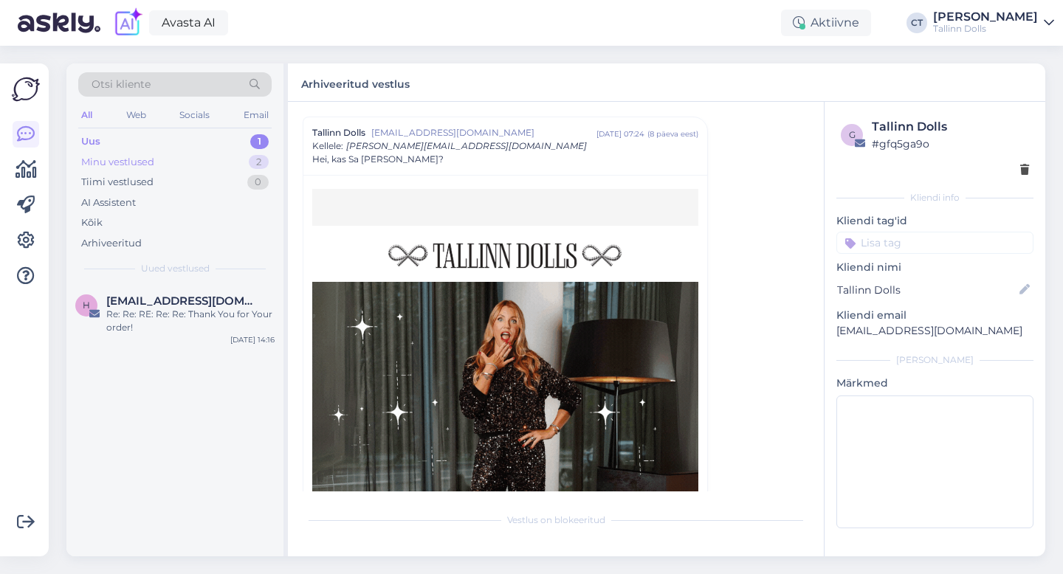
click at [154, 163] on div "Minu vestlused 2" at bounding box center [174, 162] width 193 height 21
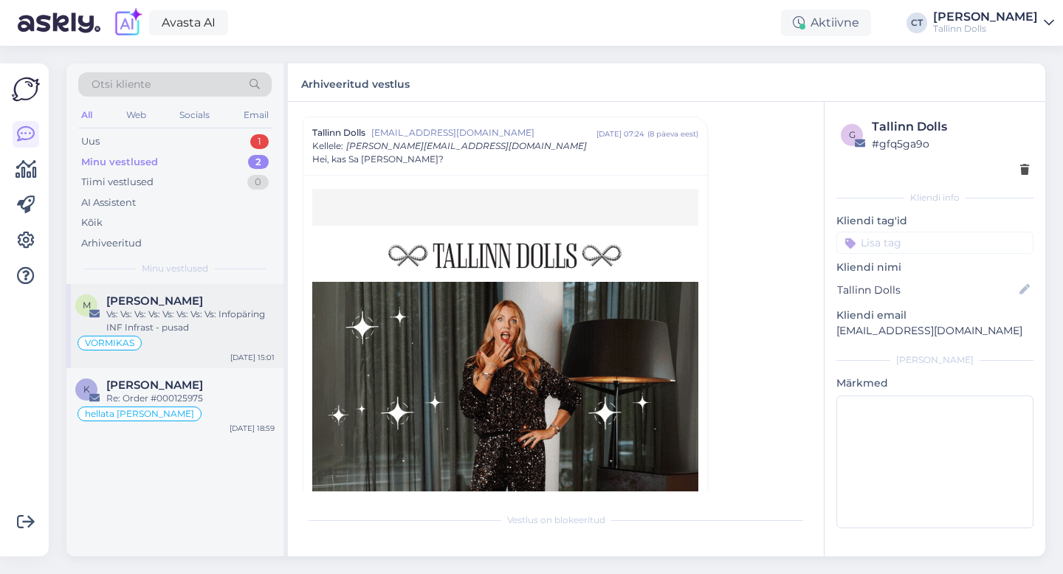
click at [162, 312] on div "Vs: Vs: Vs: Vs: Vs: Vs: Vs: Vs: Infopäring INF Infrast - pusad" at bounding box center [190, 321] width 168 height 27
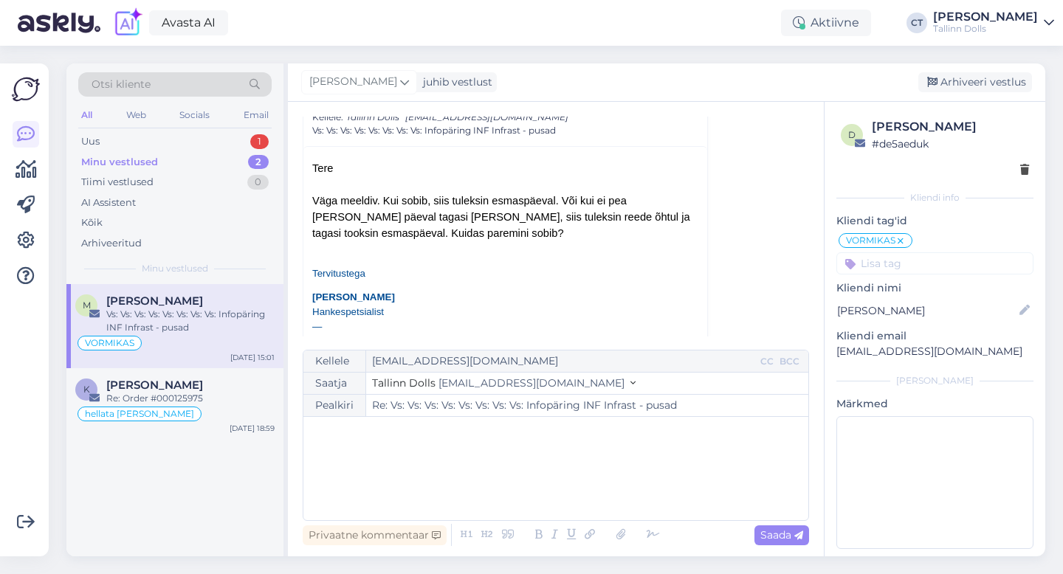
scroll to position [1339, 0]
click at [402, 471] on div "﻿" at bounding box center [556, 468] width 490 height 89
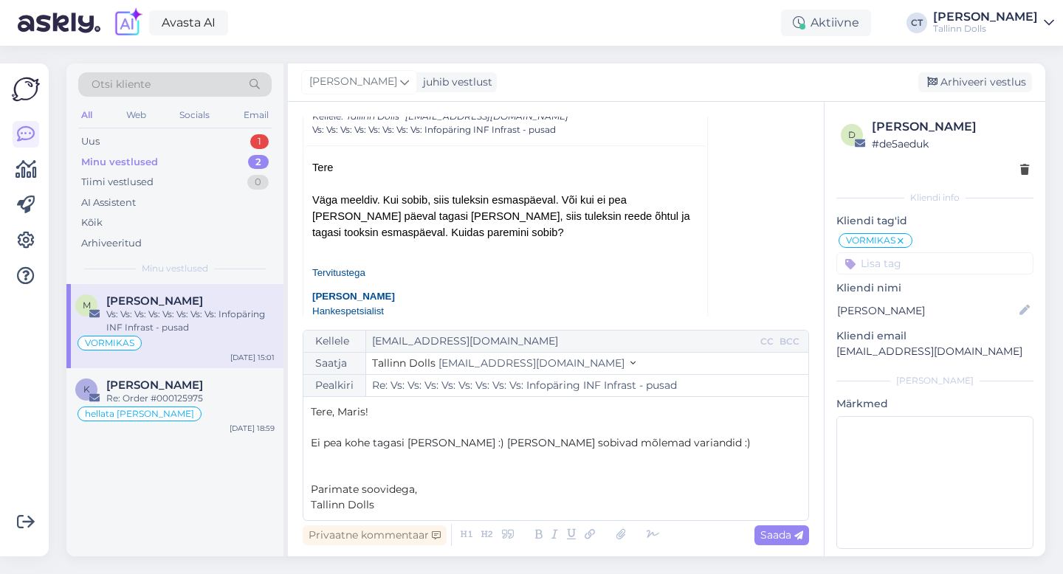
click at [661, 445] on p "Ei pea kohe tagasi [PERSON_NAME] :) [PERSON_NAME] sobivad mõlemad variandid :)" at bounding box center [556, 444] width 490 height 16
click at [778, 529] on span "Saada" at bounding box center [781, 535] width 43 height 13
type input "Re: Vs: Vs: Vs: Vs: Vs: Vs: Vs: Vs: Infopäring INF Infrast - pusad"
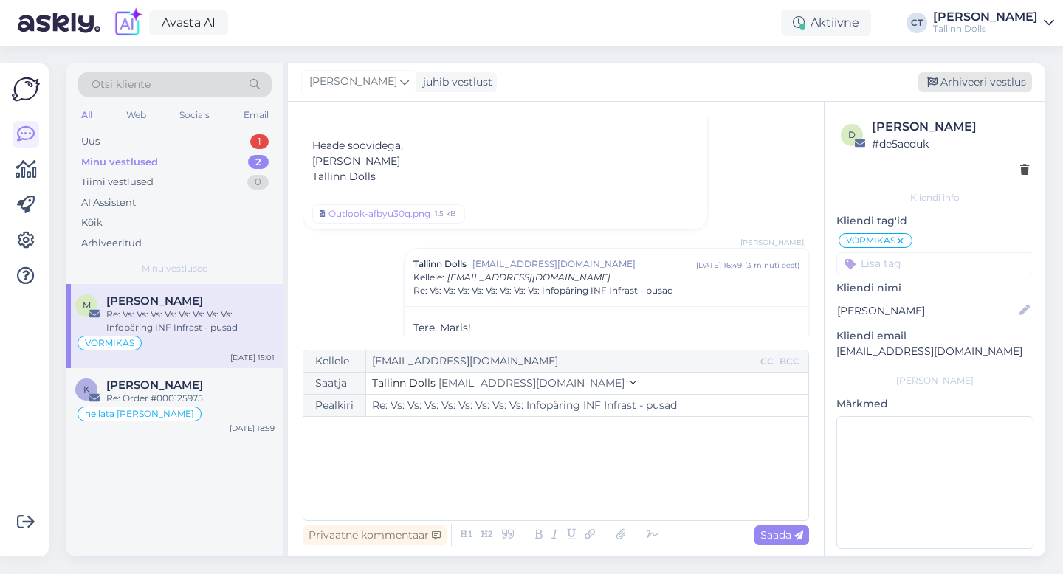
click at [998, 82] on div "Arhiveeri vestlus" at bounding box center [975, 82] width 114 height 20
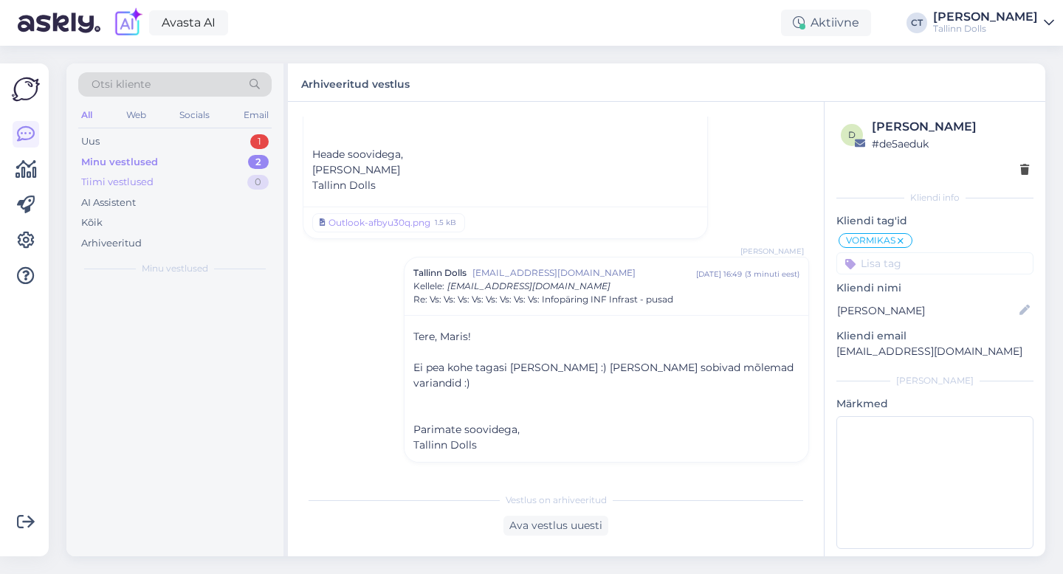
scroll to position [1806, 0]
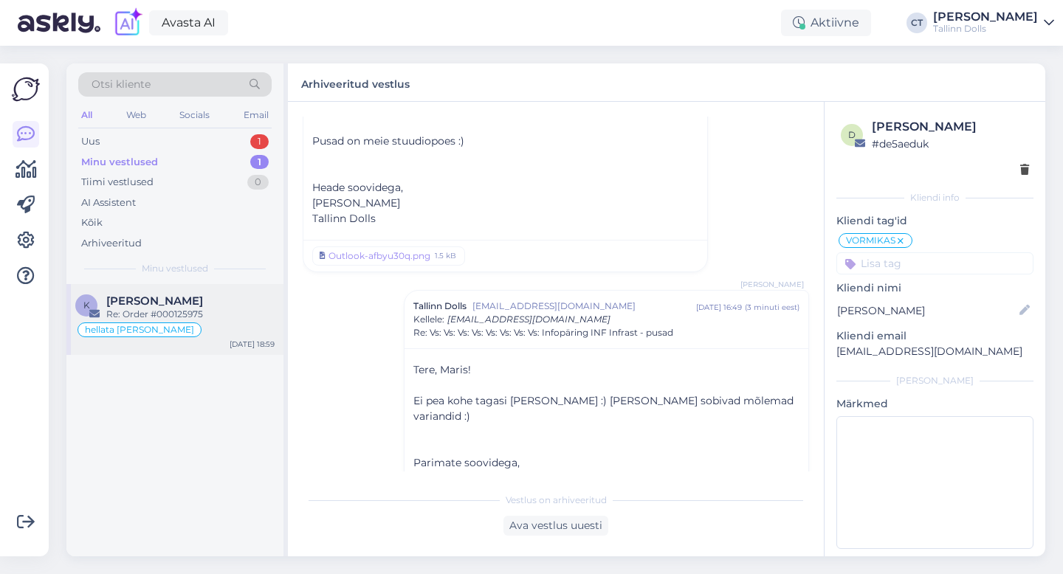
click at [168, 302] on span "[PERSON_NAME]" at bounding box center [154, 301] width 97 height 13
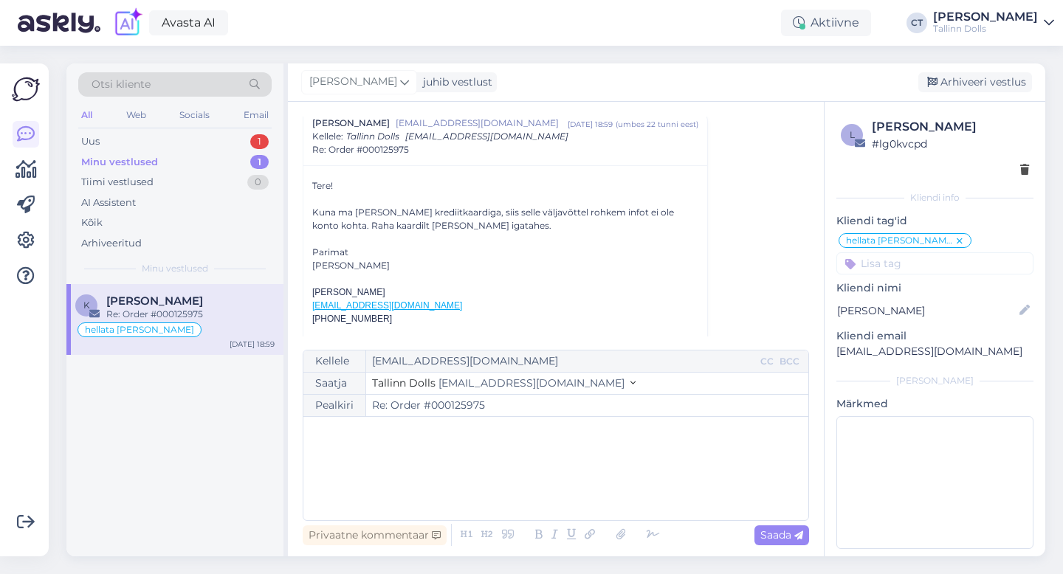
scroll to position [1608, 0]
click at [108, 141] on div "Uus 1" at bounding box center [174, 141] width 193 height 21
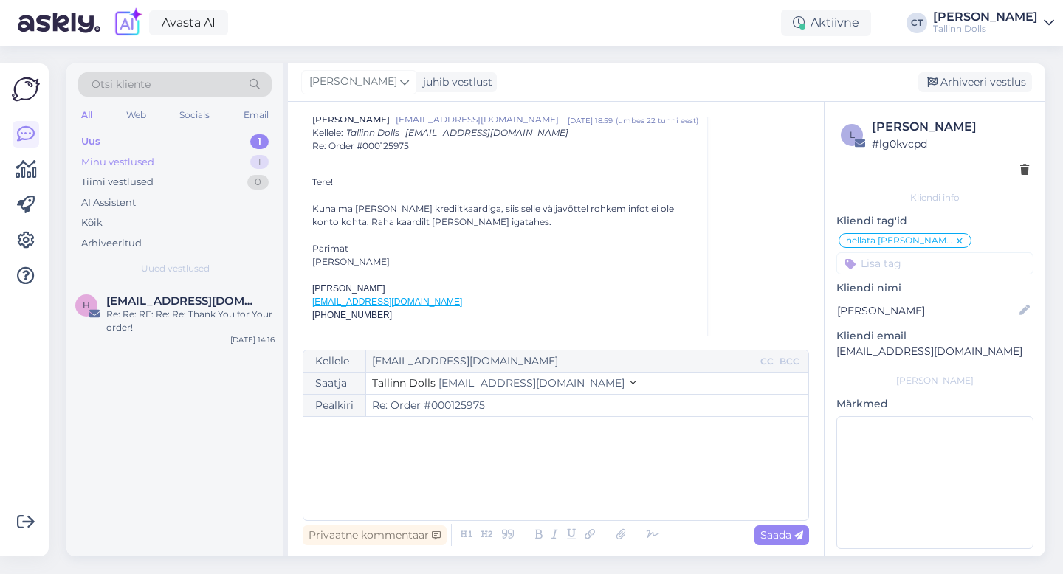
click at [149, 156] on div "Minu vestlused" at bounding box center [117, 162] width 73 height 15
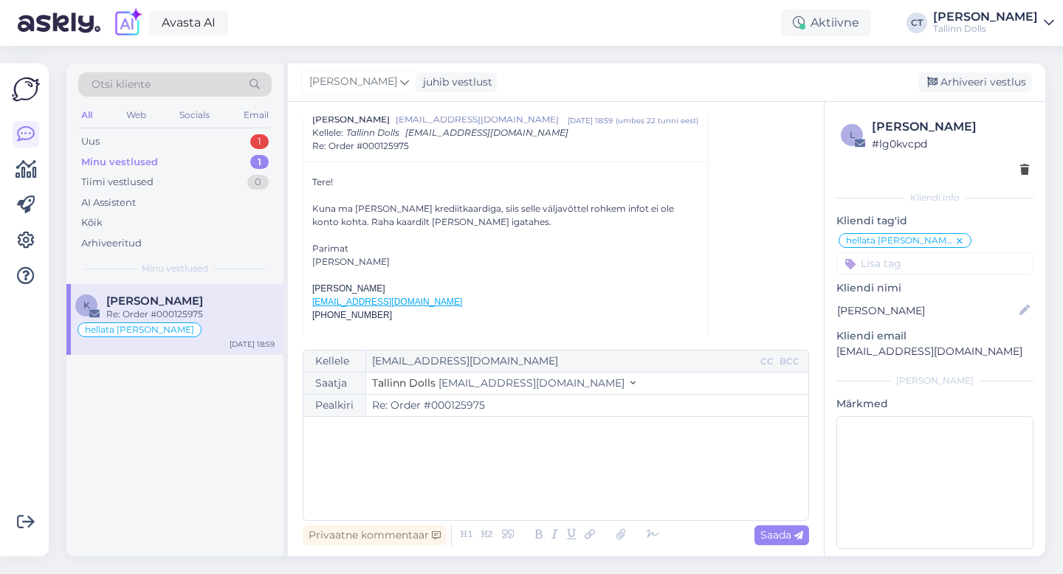
click at [156, 324] on div "hellata [PERSON_NAME]" at bounding box center [174, 330] width 199 height 18
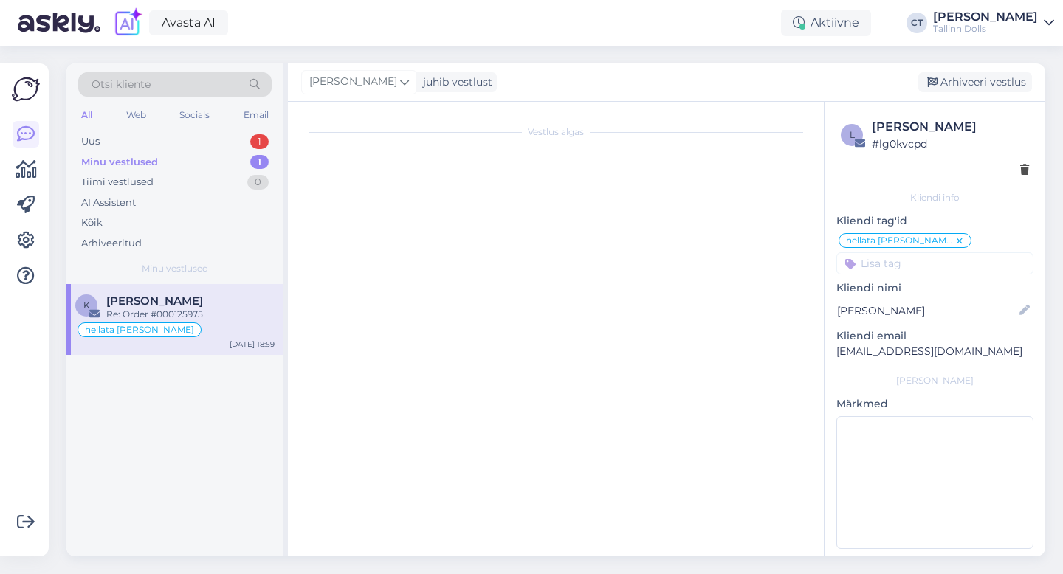
scroll to position [1595, 0]
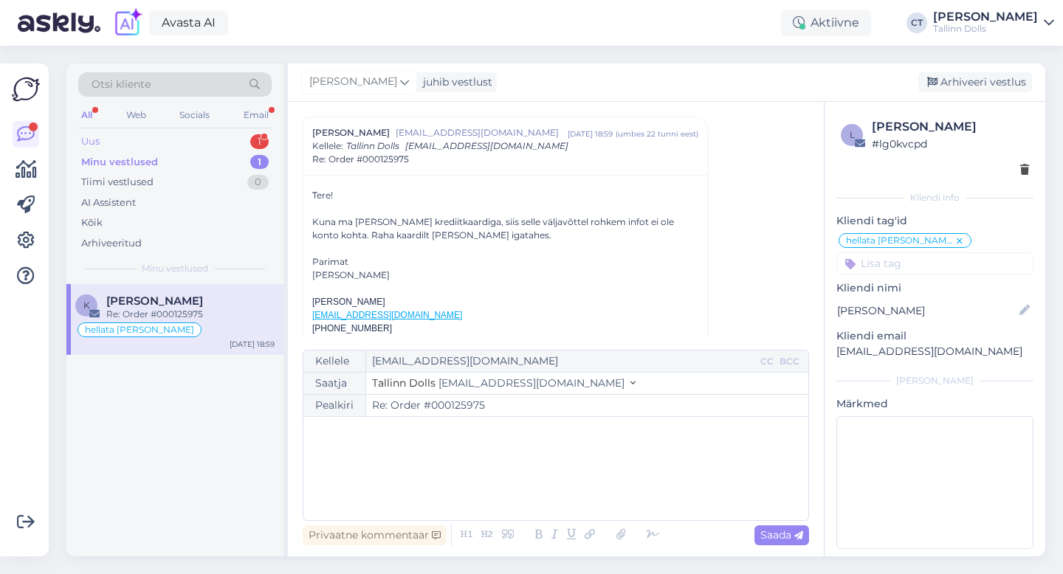
click at [92, 143] on div "Uus" at bounding box center [90, 141] width 18 height 15
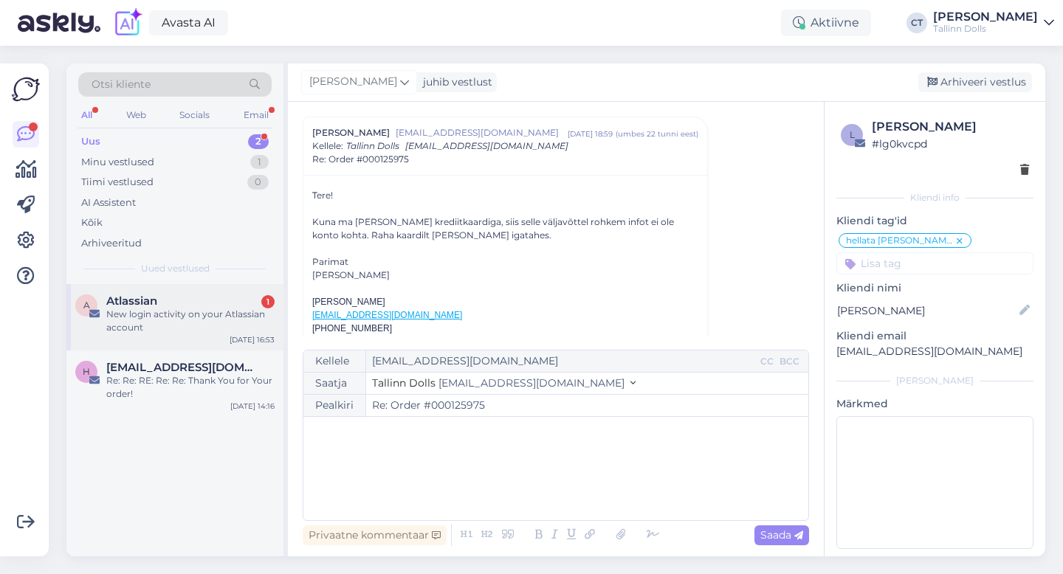
click at [176, 323] on div "New login activity on your Atlassian account" at bounding box center [190, 321] width 168 height 27
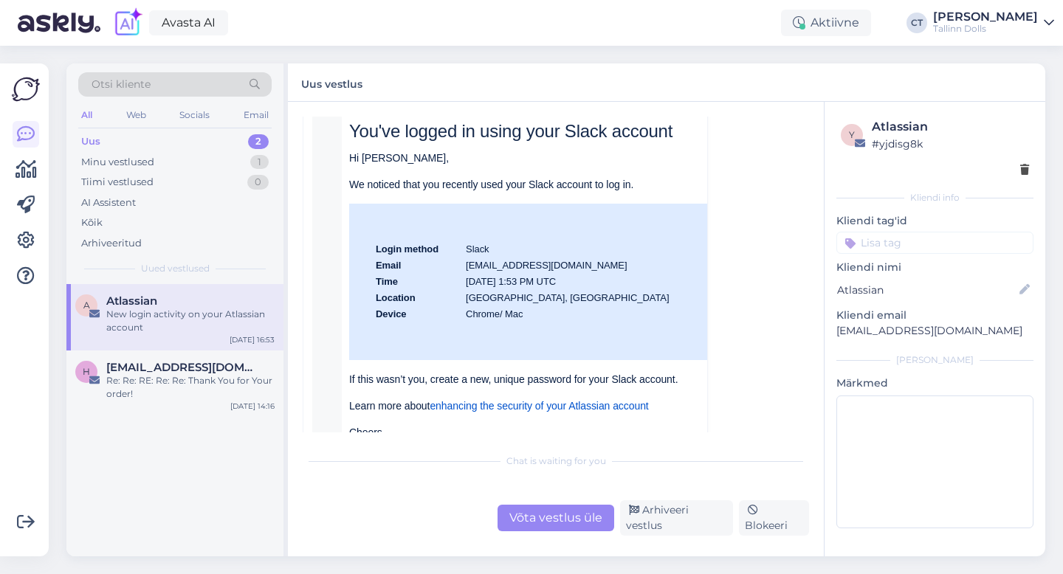
scroll to position [262, 0]
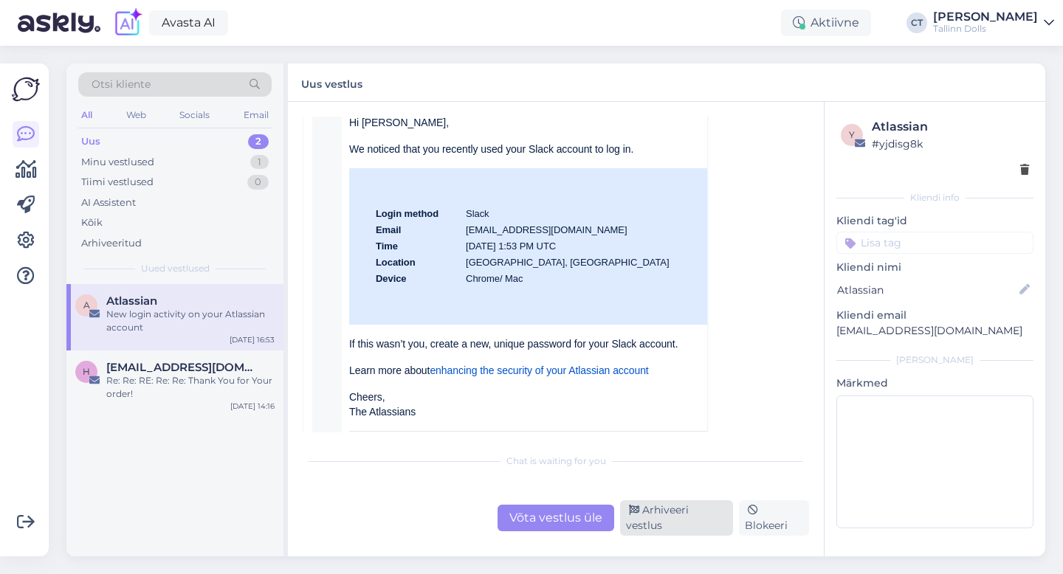
click at [672, 525] on div "Arhiveeri vestlus" at bounding box center [676, 517] width 113 height 35
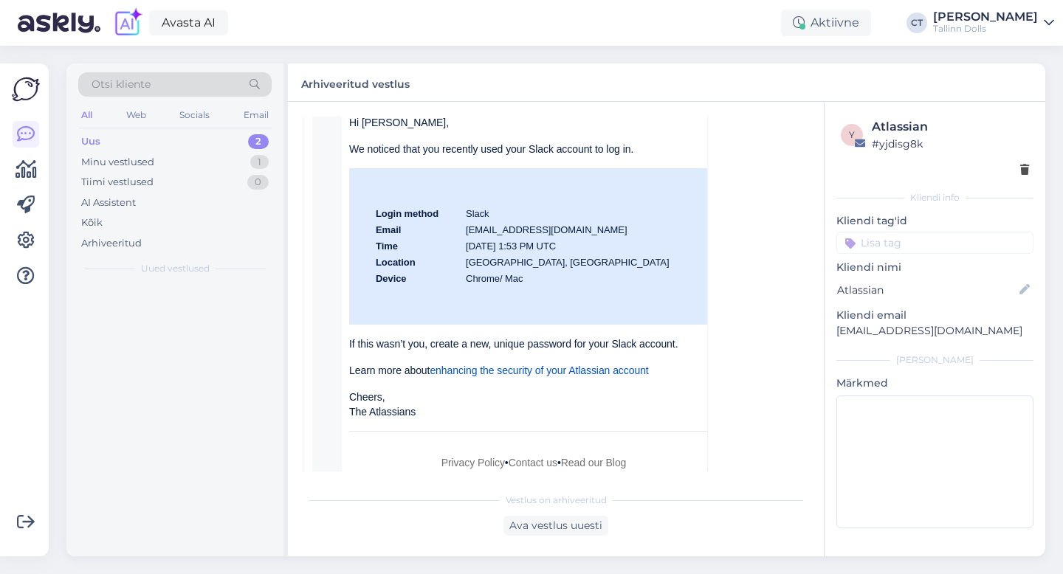
scroll to position [40, 0]
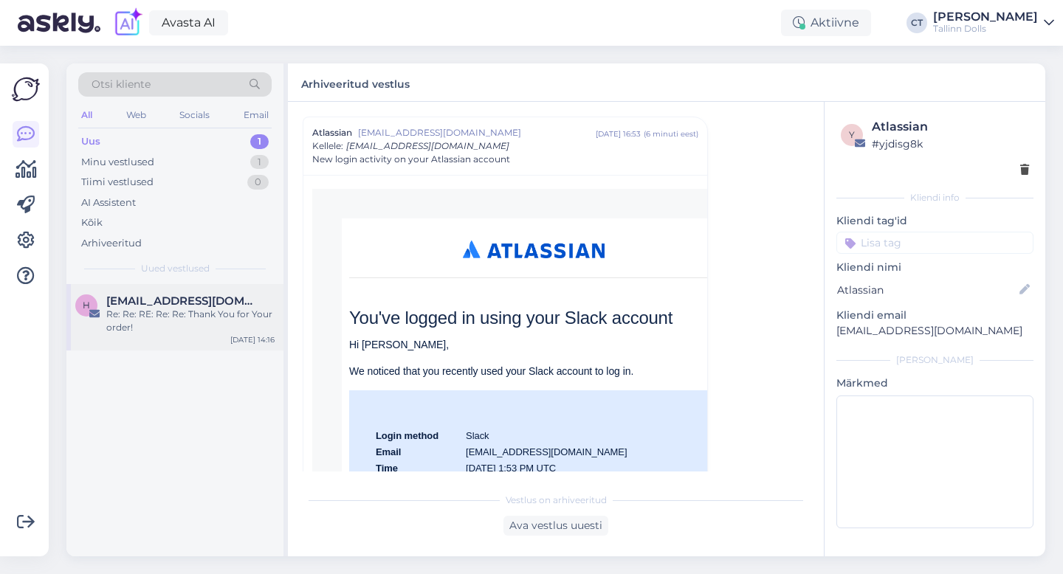
click at [199, 301] on span "[EMAIL_ADDRESS][DOMAIN_NAME]" at bounding box center [183, 301] width 154 height 13
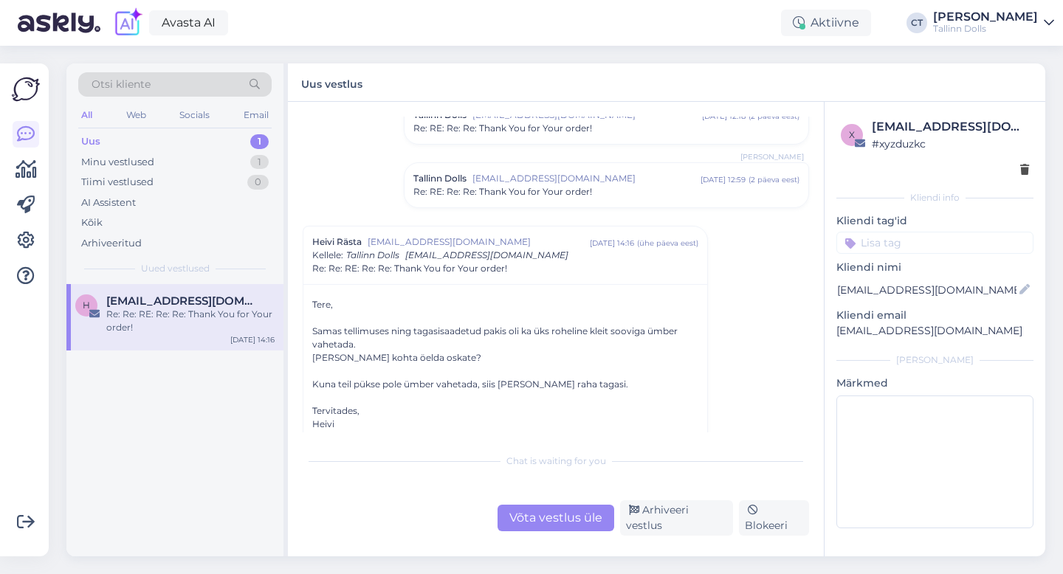
scroll to position [725, 0]
click at [154, 140] on div "Uus 1" at bounding box center [174, 141] width 193 height 21
click at [223, 142] on div "Uus 1" at bounding box center [174, 141] width 193 height 21
click at [112, 135] on div "Uus 1" at bounding box center [174, 141] width 193 height 21
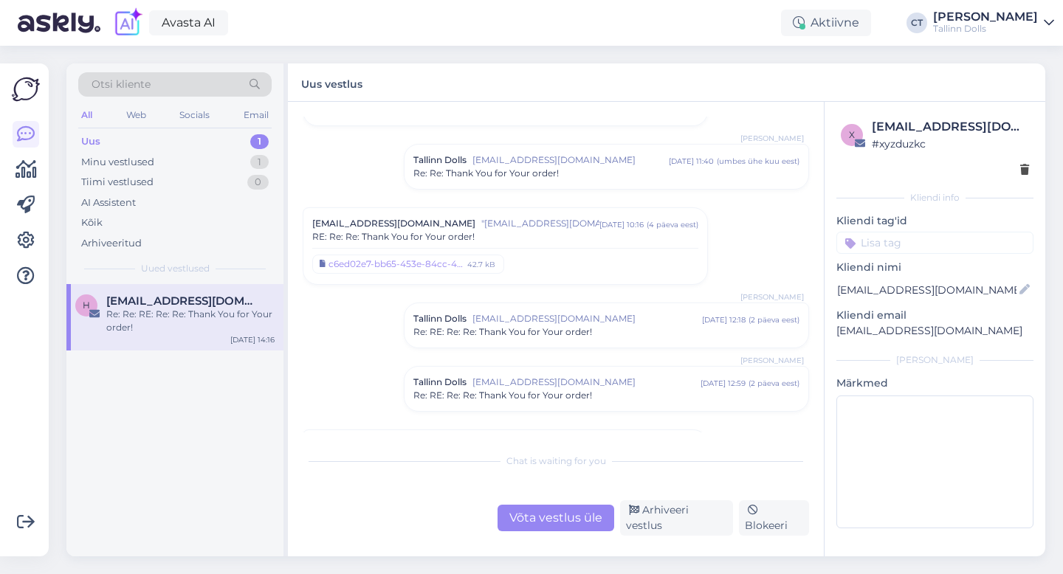
scroll to position [509, 0]
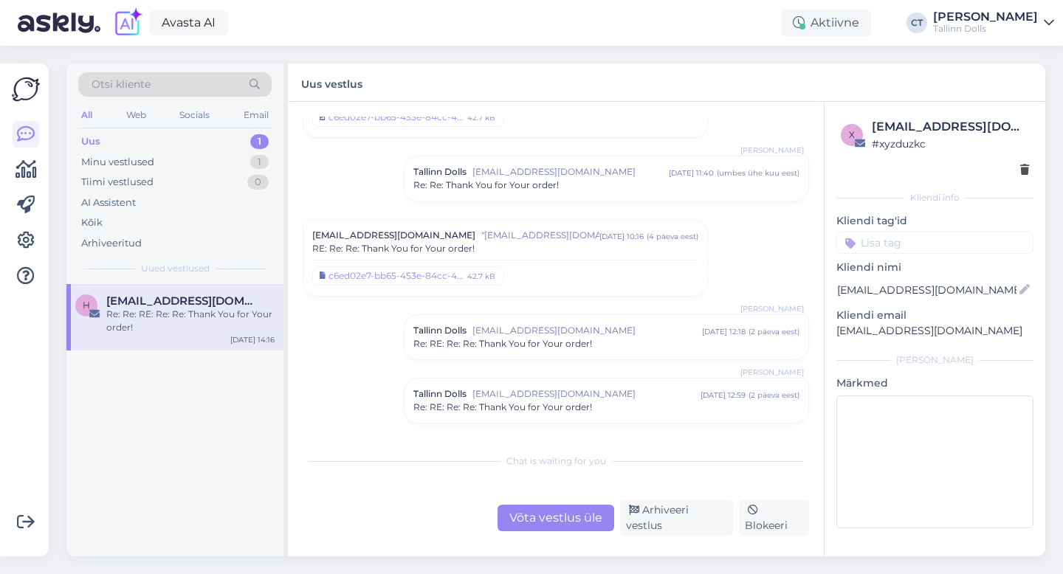
click at [497, 229] on span ""[EMAIL_ADDRESS][DOMAIN_NAME]"" at bounding box center [540, 235] width 118 height 13
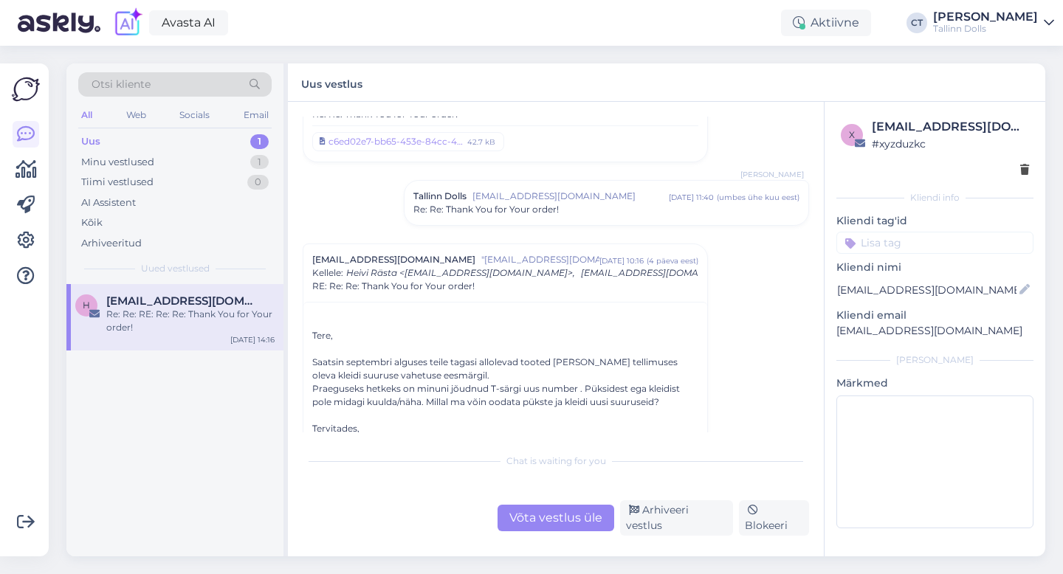
scroll to position [472, 0]
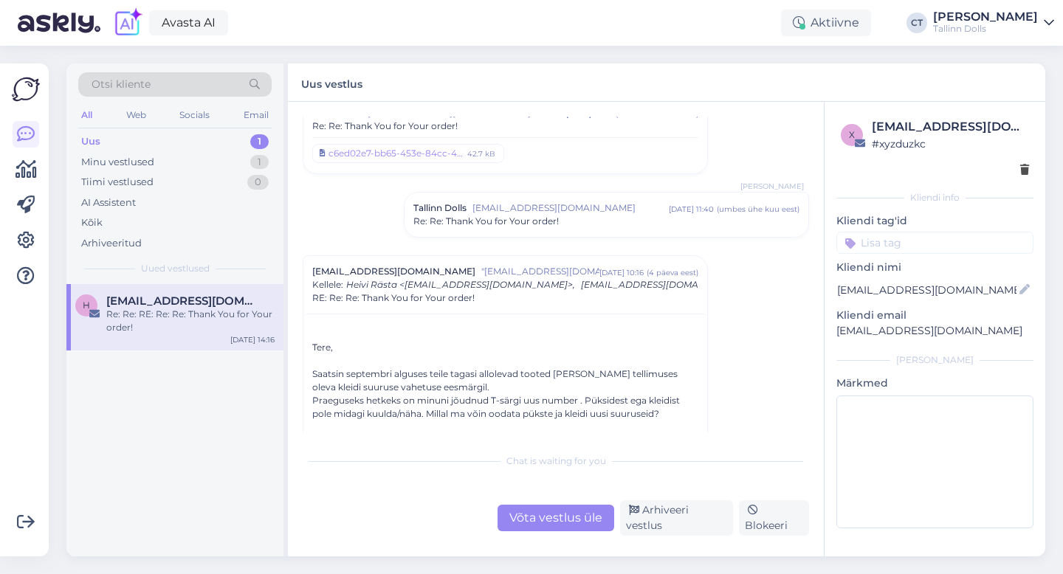
click at [148, 136] on div "Uus 1" at bounding box center [174, 141] width 193 height 21
click at [148, 159] on div "Minu vestlused" at bounding box center [117, 162] width 73 height 15
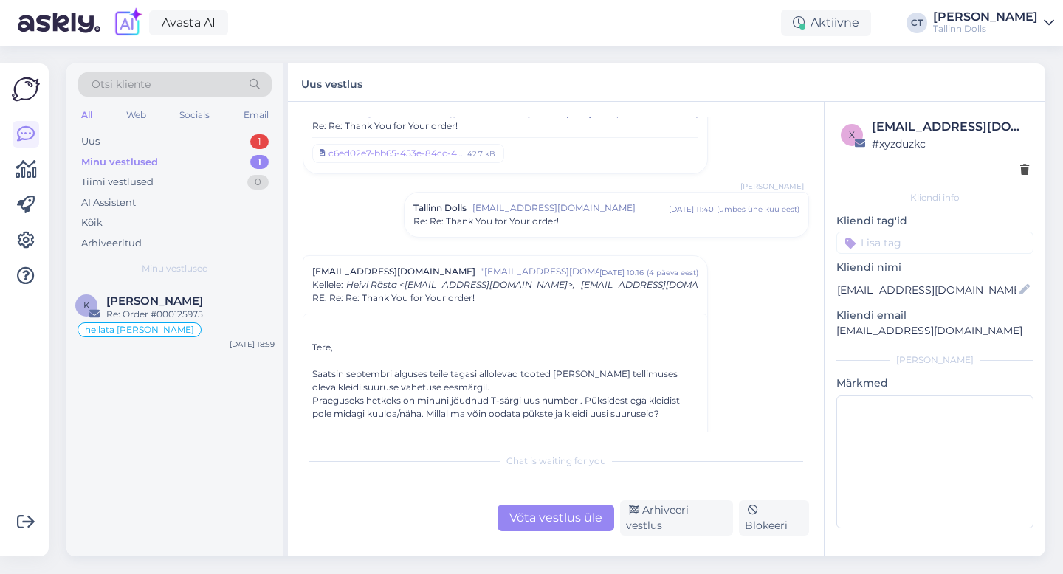
click at [196, 80] on div "Otsi kliente" at bounding box center [174, 84] width 193 height 24
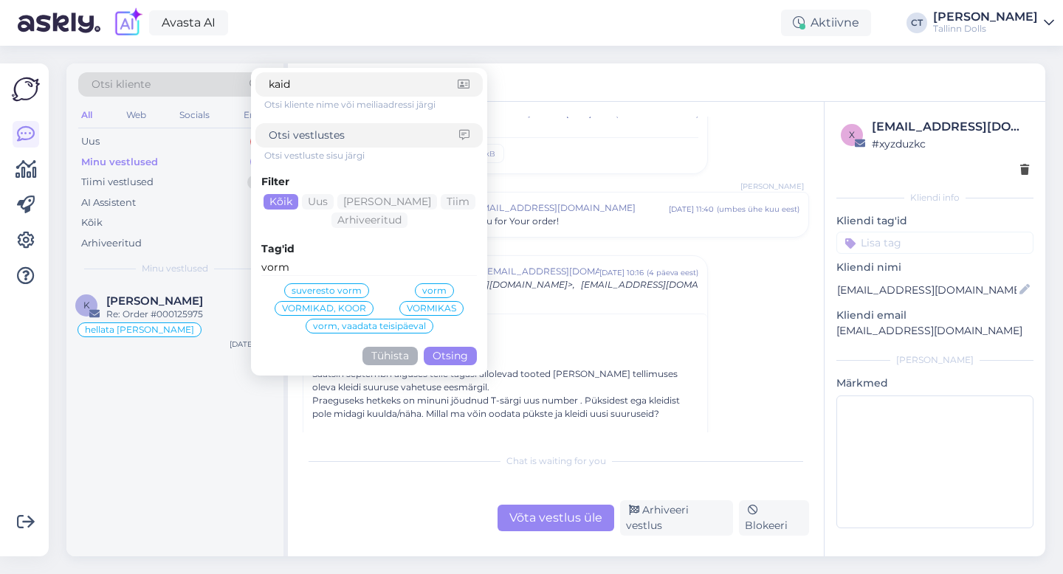
type input "kaidi"
click button "Otsing" at bounding box center [450, 356] width 53 height 18
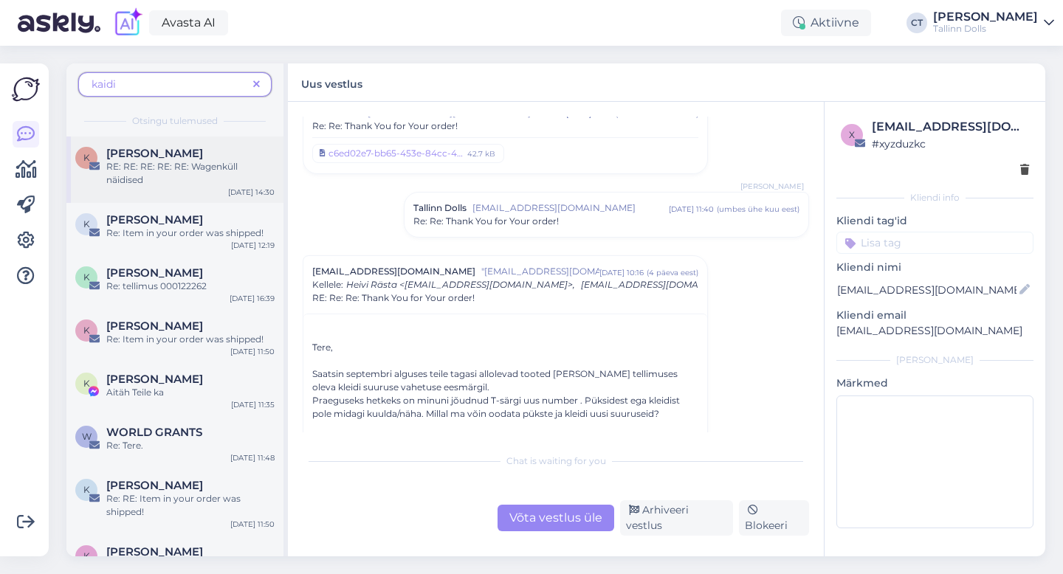
click at [145, 191] on div "K [PERSON_NAME] RE: RE: RE: RE: RE: Wagenküll näidised [DATE] 14:30" at bounding box center [174, 170] width 217 height 66
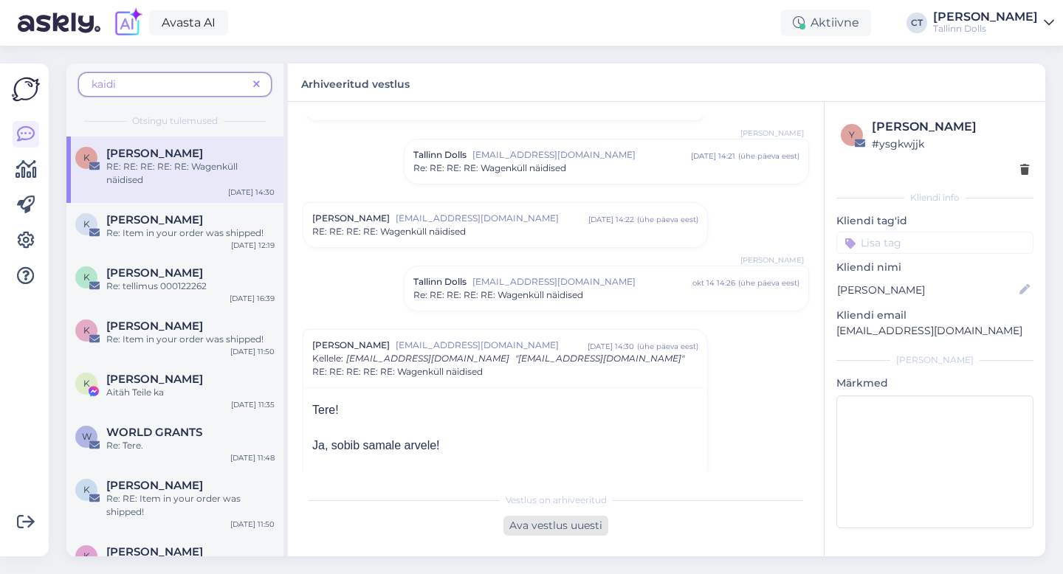
click at [567, 531] on div "Ava vestlus uuesti" at bounding box center [555, 526] width 105 height 20
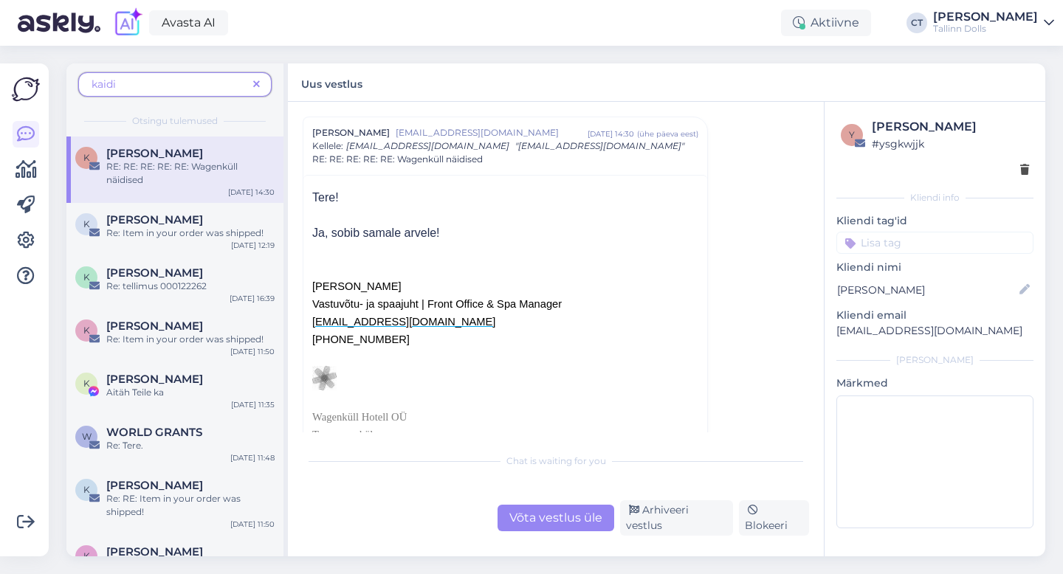
click at [567, 500] on div "Chat is waiting for you Võta vestlus üle Arhiveeri vestlus Blokeeri" at bounding box center [556, 491] width 506 height 90
click at [568, 512] on div "Võta vestlus üle" at bounding box center [556, 518] width 117 height 27
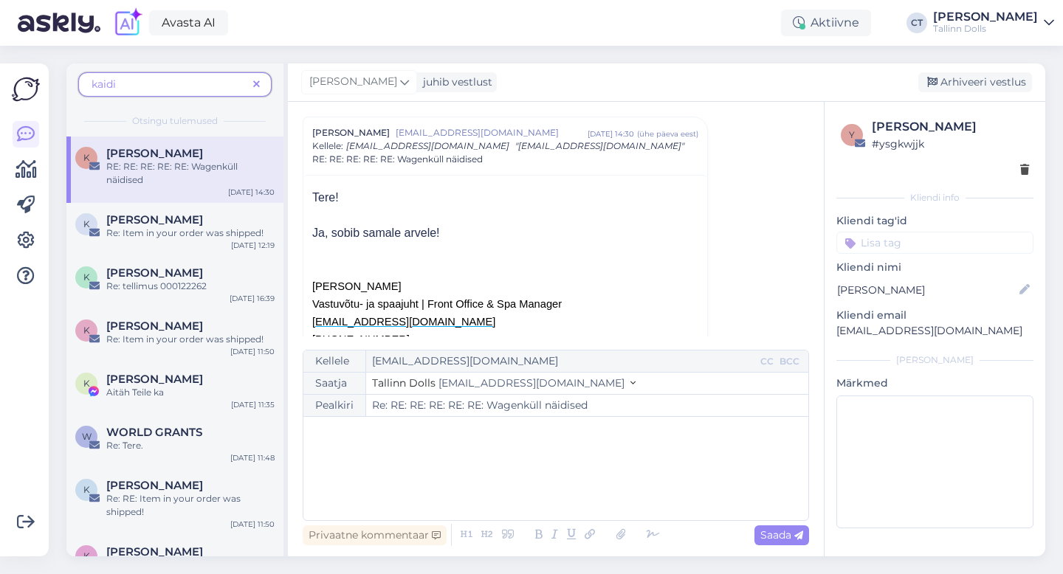
click at [572, 478] on div "﻿" at bounding box center [556, 468] width 490 height 89
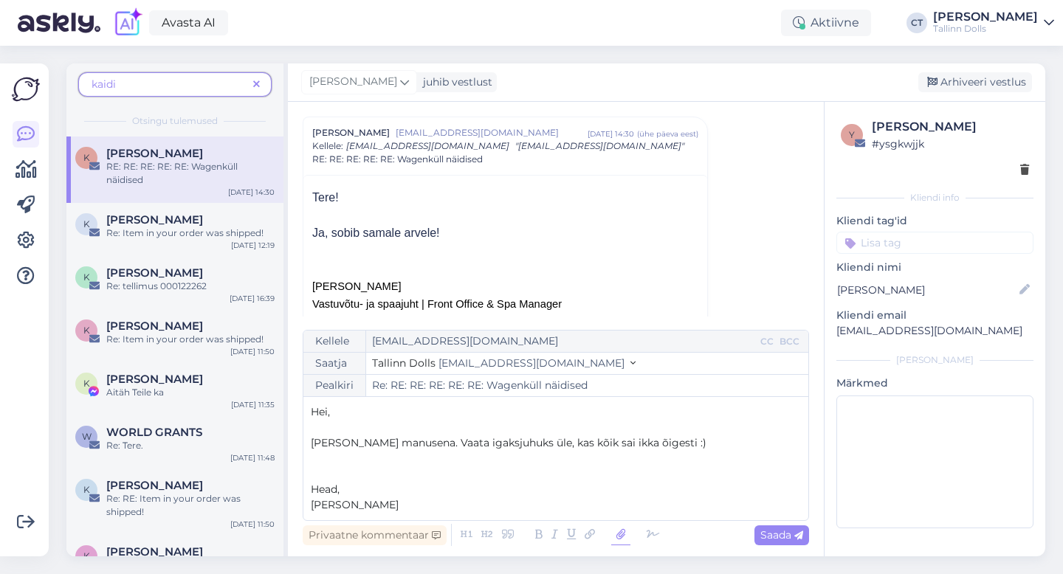
click at [624, 535] on icon at bounding box center [620, 535] width 19 height 21
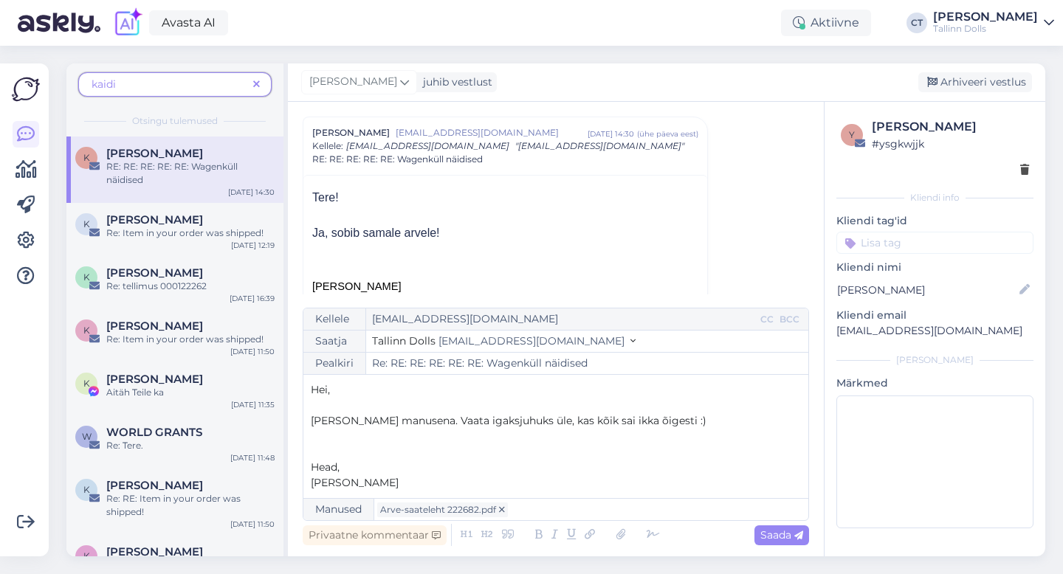
click at [660, 423] on span "[PERSON_NAME] manusena. Vaata igaksjuhuks üle, kas kõik sai ikka õigesti :)" at bounding box center [509, 420] width 396 height 13
click at [717, 431] on p "﻿" at bounding box center [556, 437] width 490 height 16
click at [765, 532] on span "Saada" at bounding box center [781, 535] width 43 height 13
type input "Re: Re: RE: RE: RE: RE: RE: Wagenküll näidised"
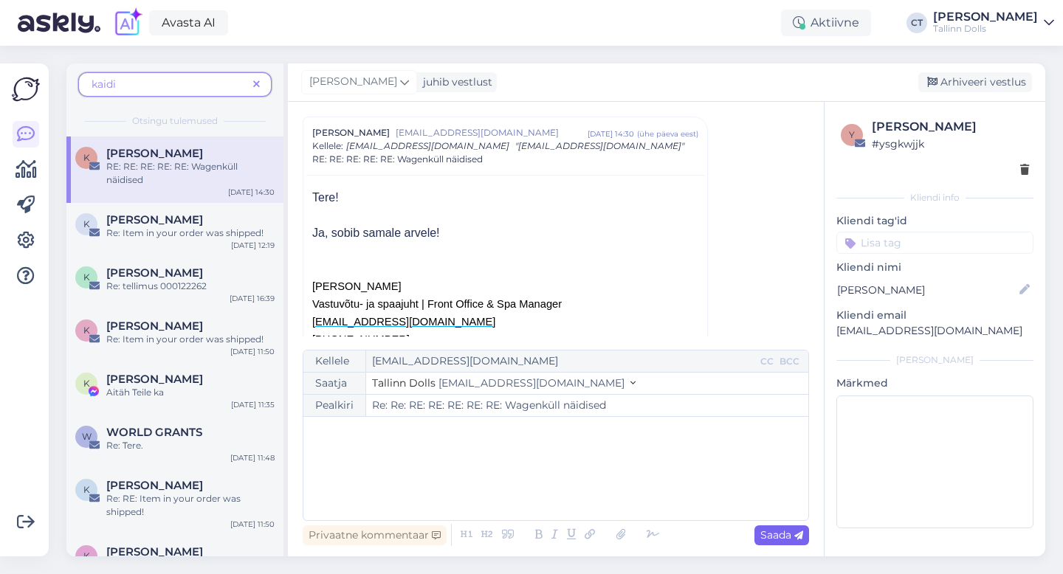
scroll to position [1510, 0]
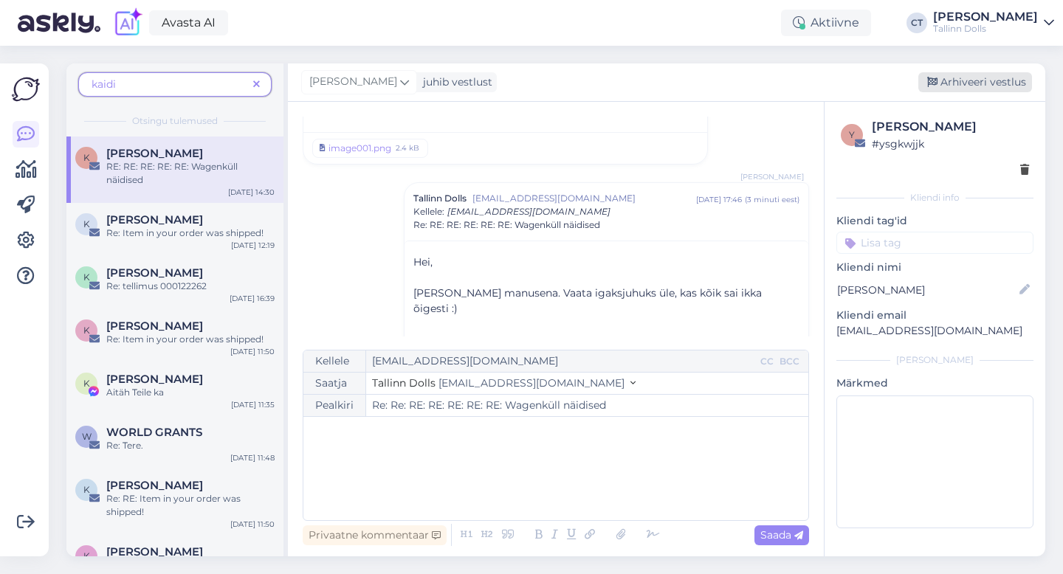
click at [975, 84] on div "Arhiveeri vestlus" at bounding box center [975, 82] width 114 height 20
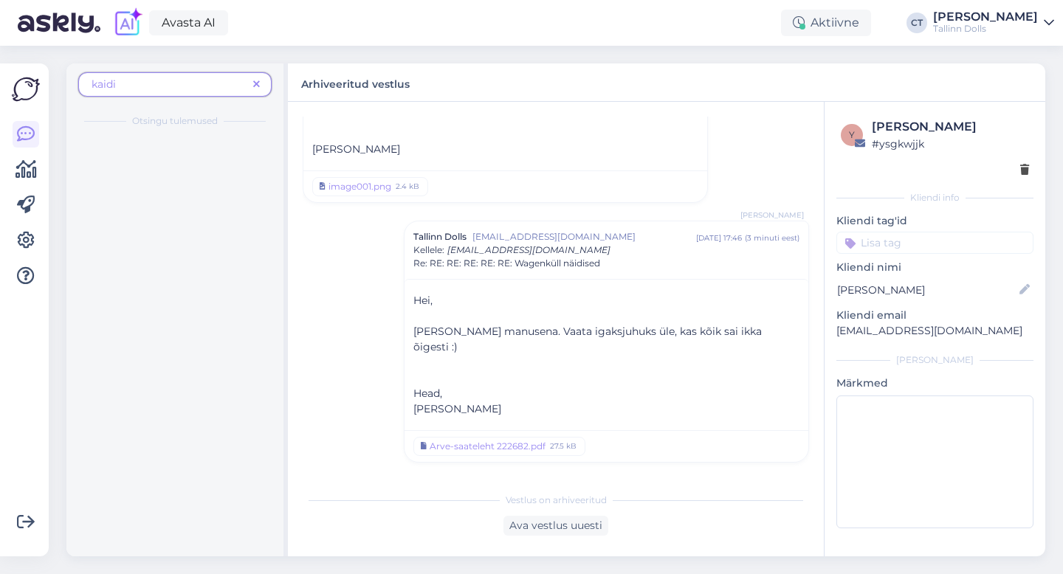
scroll to position [1426, 0]
